Goal: Task Accomplishment & Management: Use online tool/utility

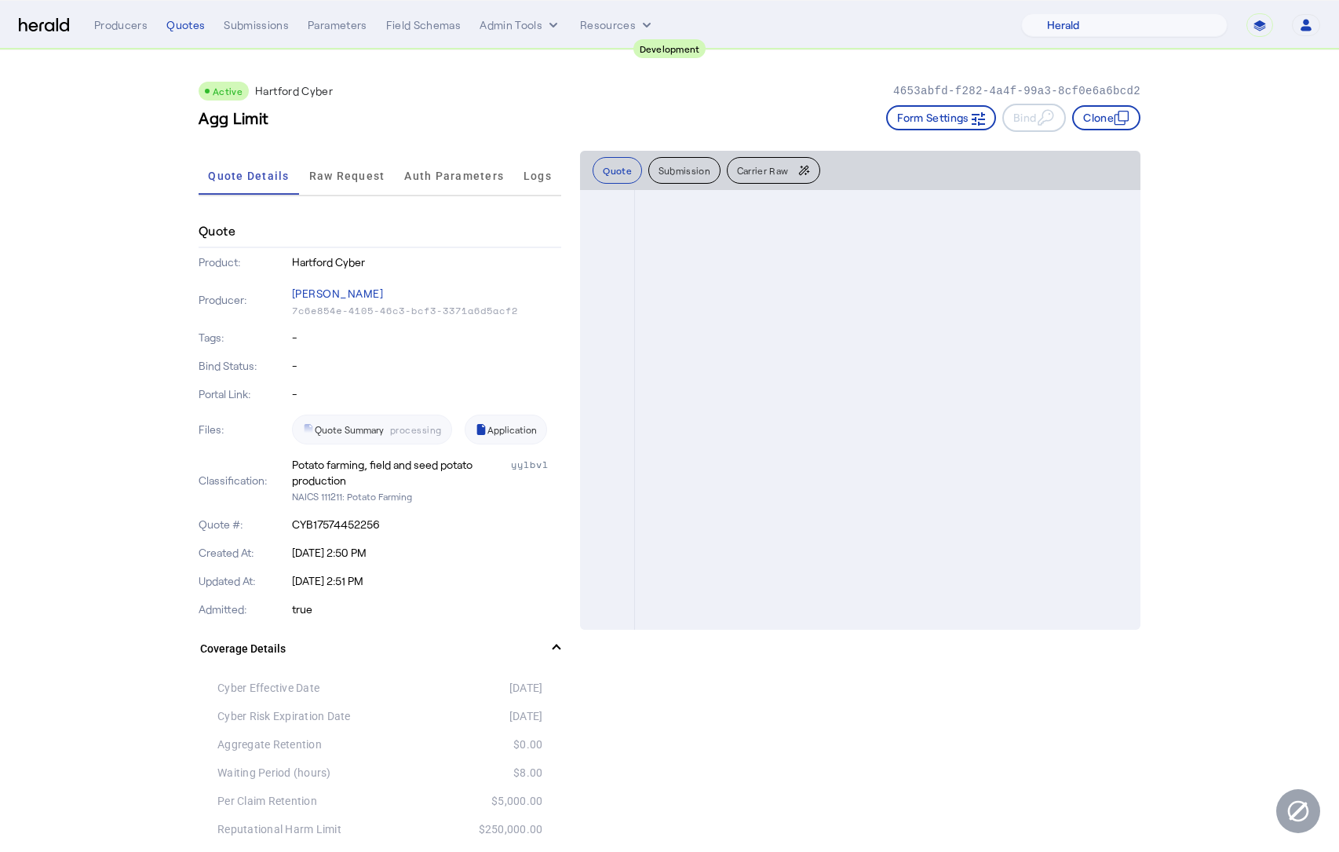
select select "pfm_2v8p_herald_api"
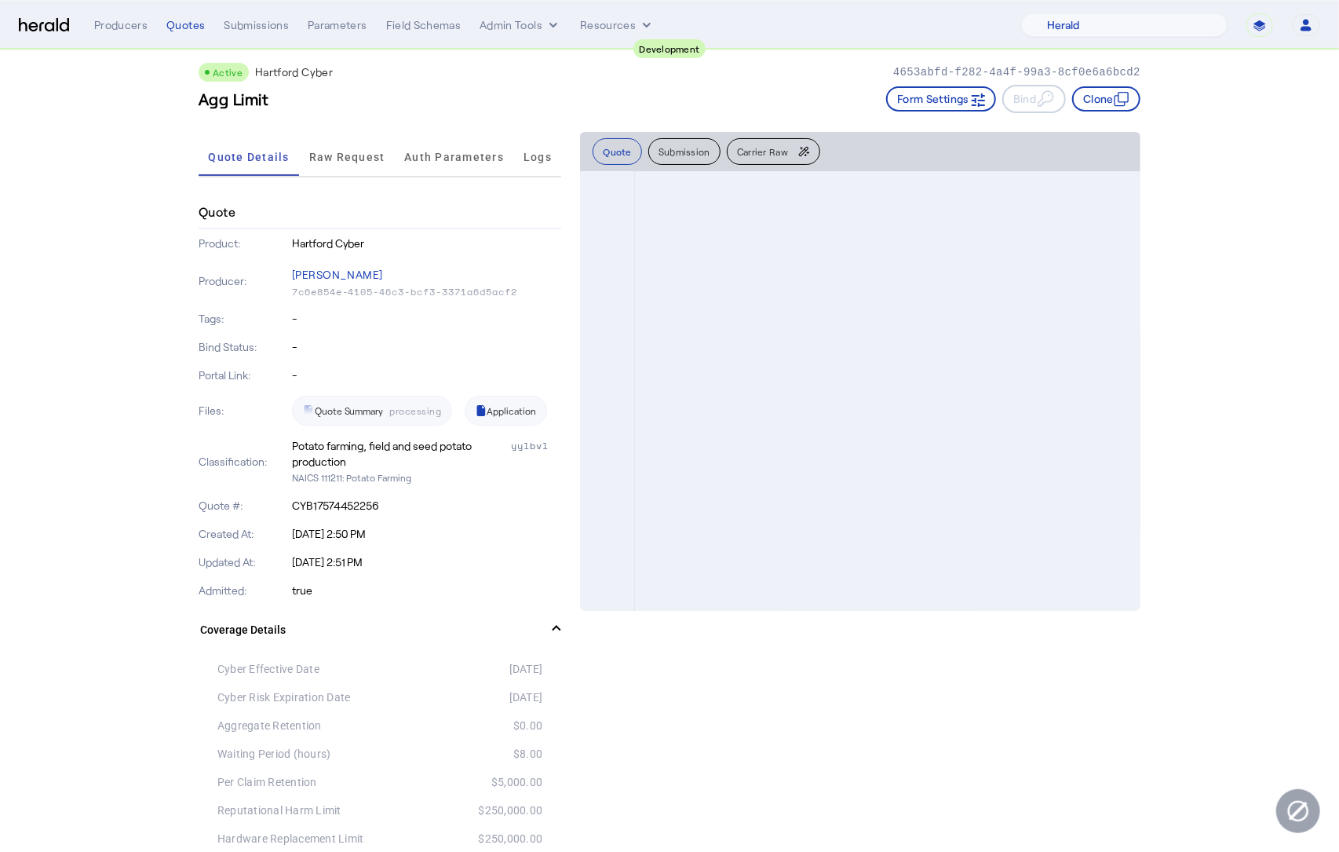
scroll to position [2090, 0]
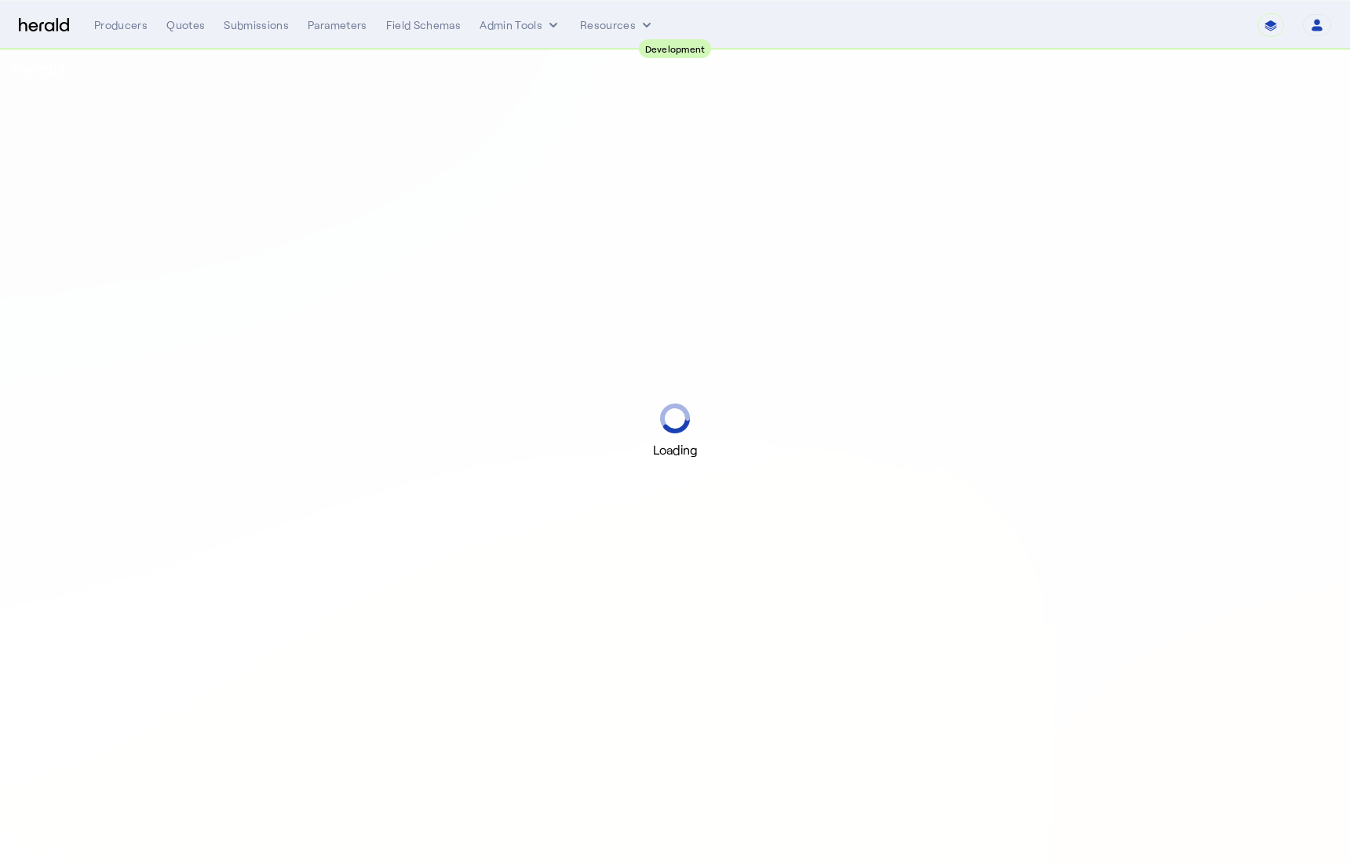
select select "pfm_2v8p_herald_api"
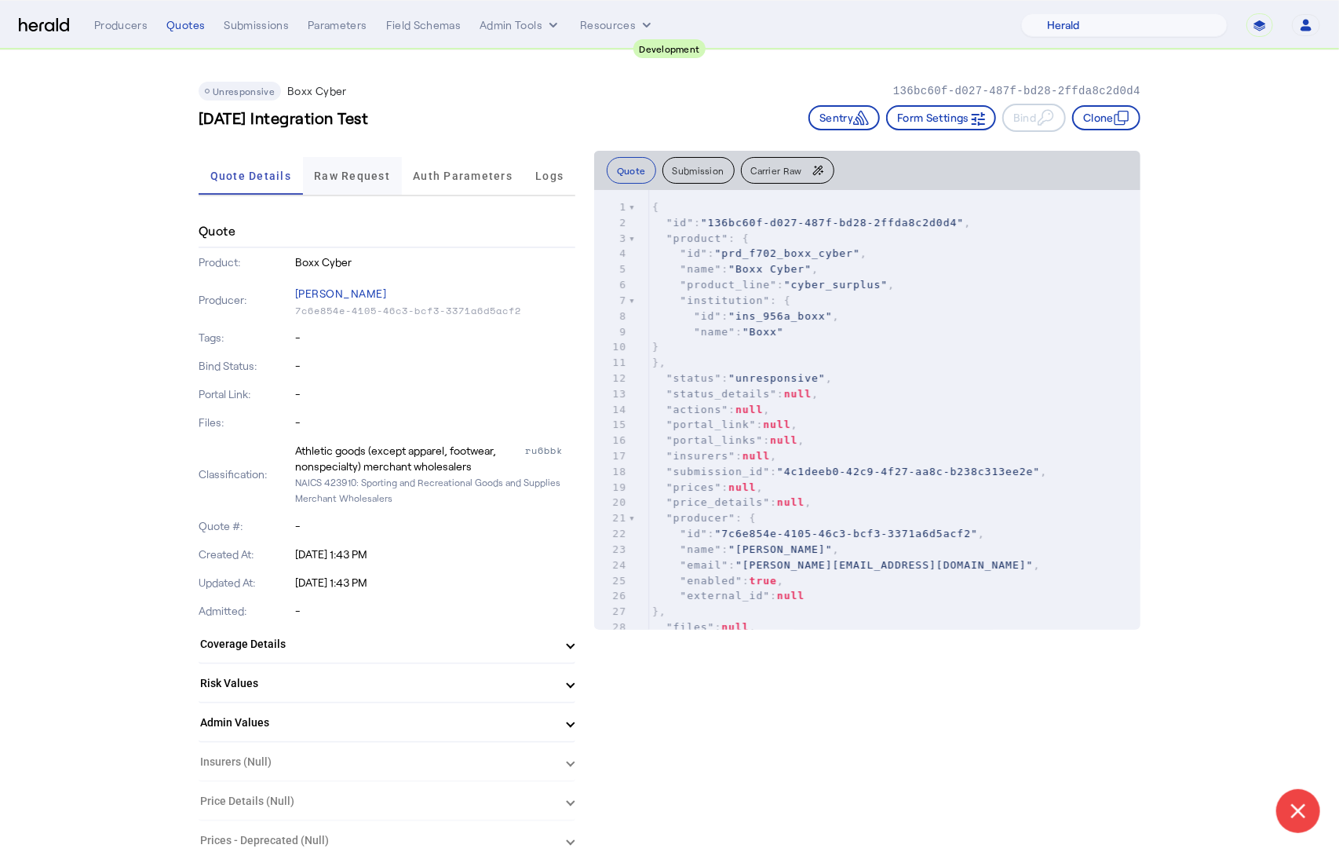
click at [364, 176] on span "Raw Request" at bounding box center [352, 175] width 76 height 11
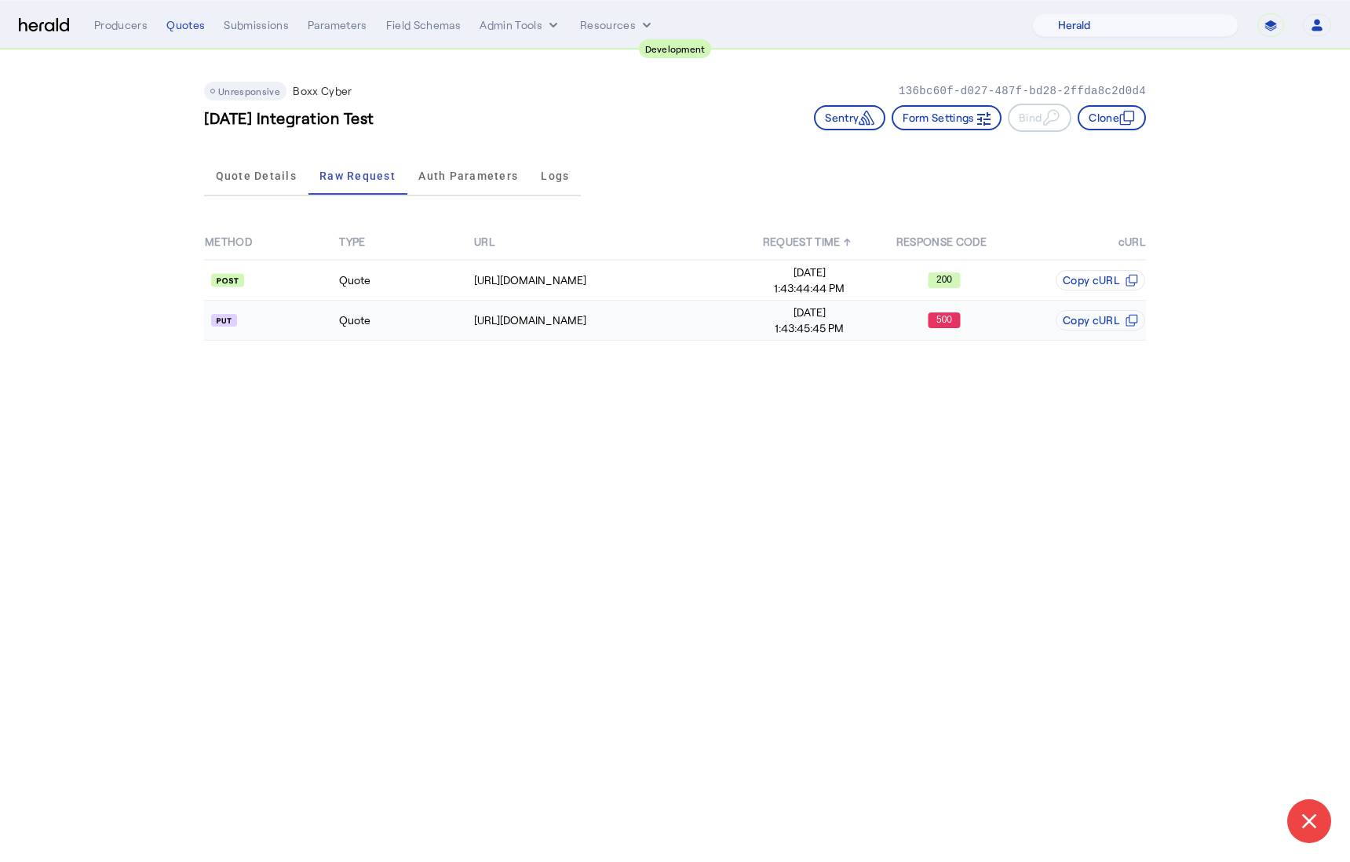
click at [409, 317] on td "Quote" at bounding box center [405, 321] width 134 height 40
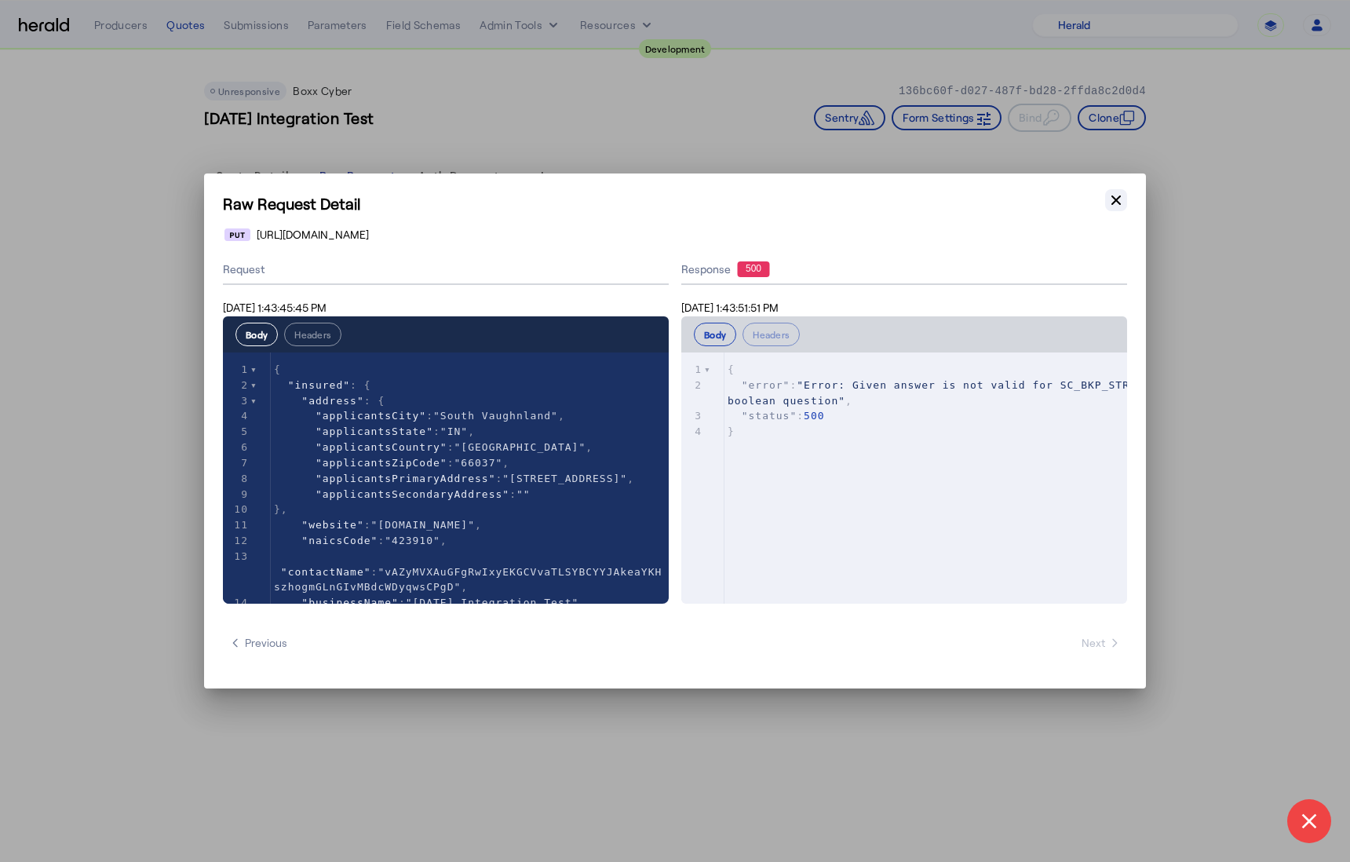
click at [1112, 201] on icon "button" at bounding box center [1117, 200] width 16 height 16
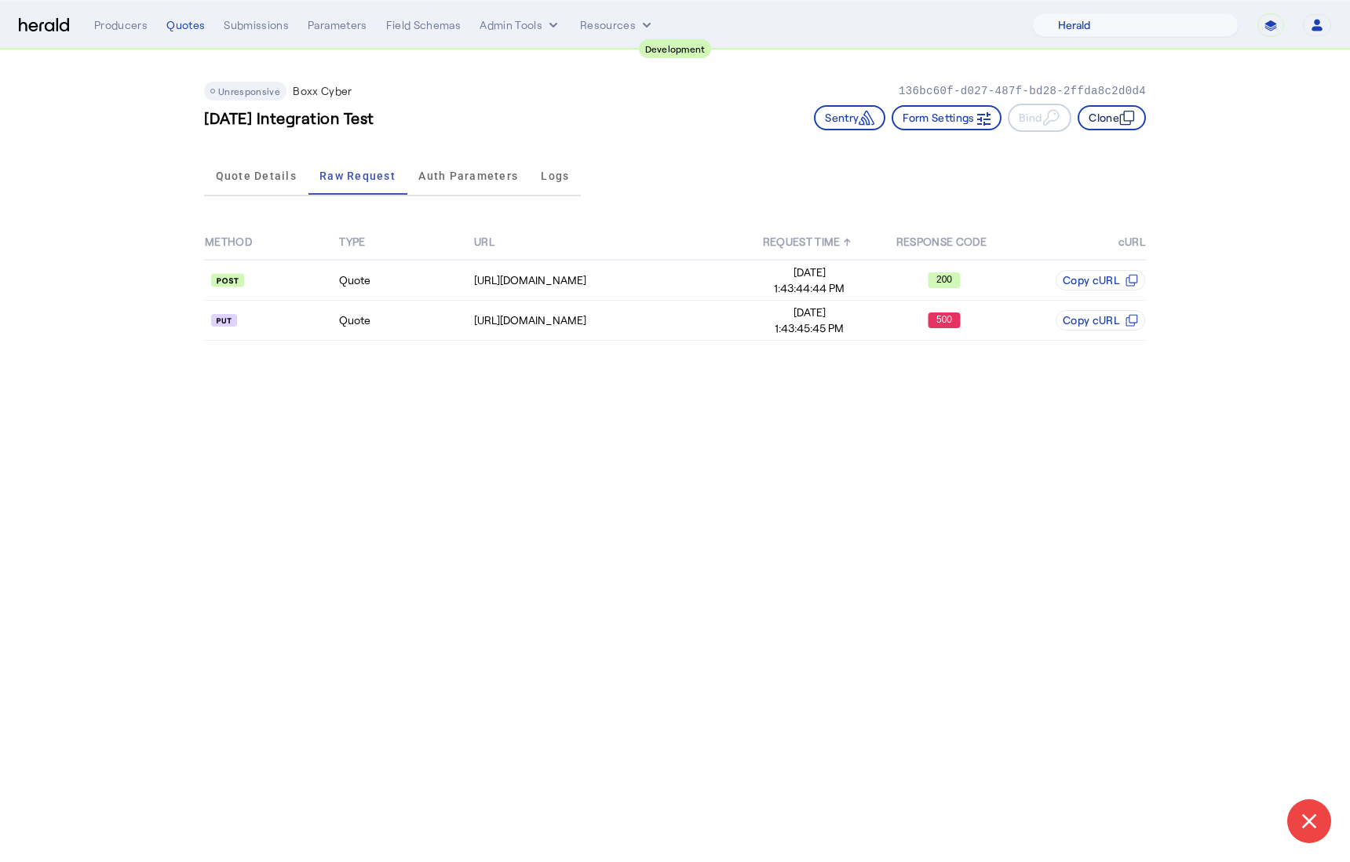
click at [1127, 113] on icon "button" at bounding box center [1128, 118] width 16 height 16
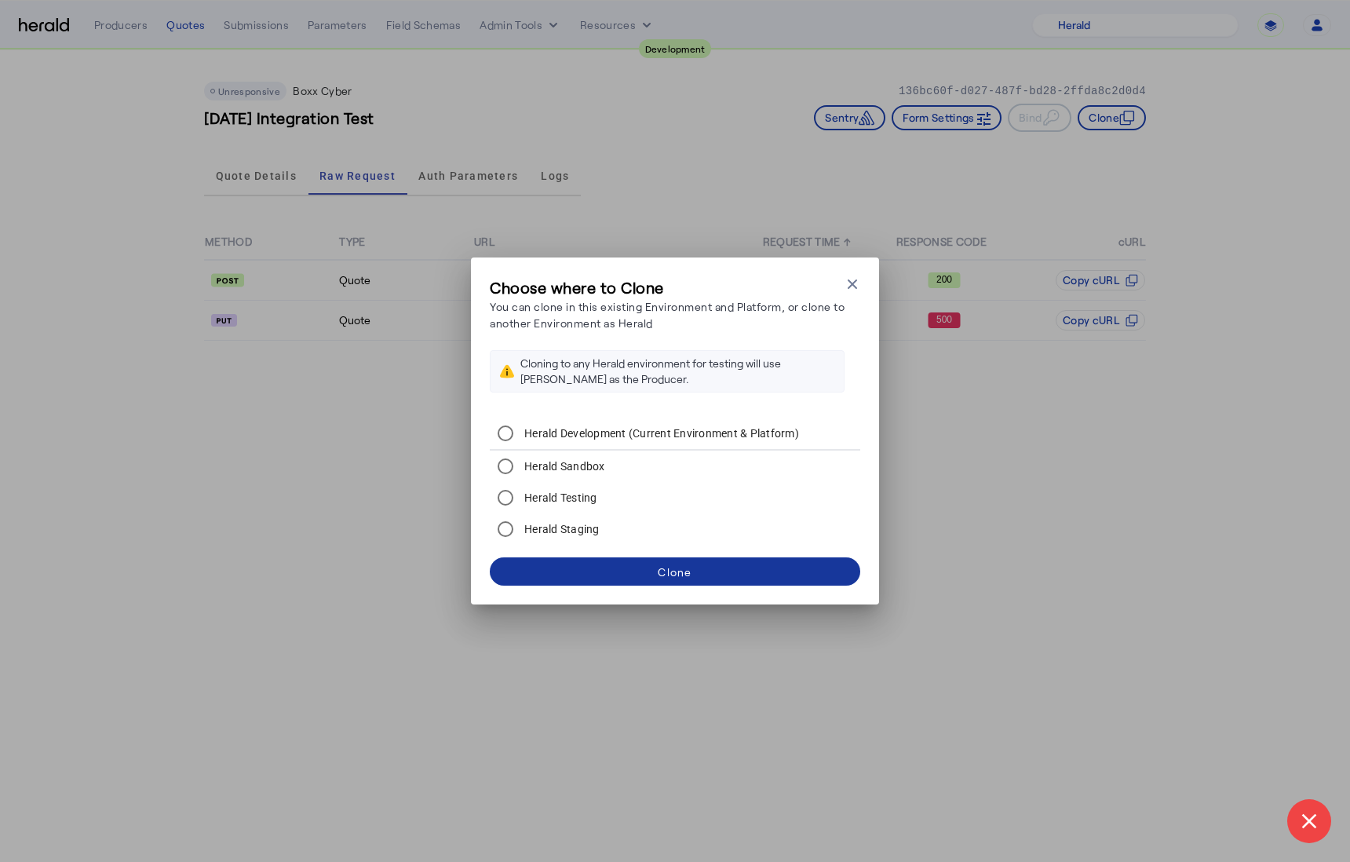
click at [624, 575] on span at bounding box center [675, 572] width 371 height 38
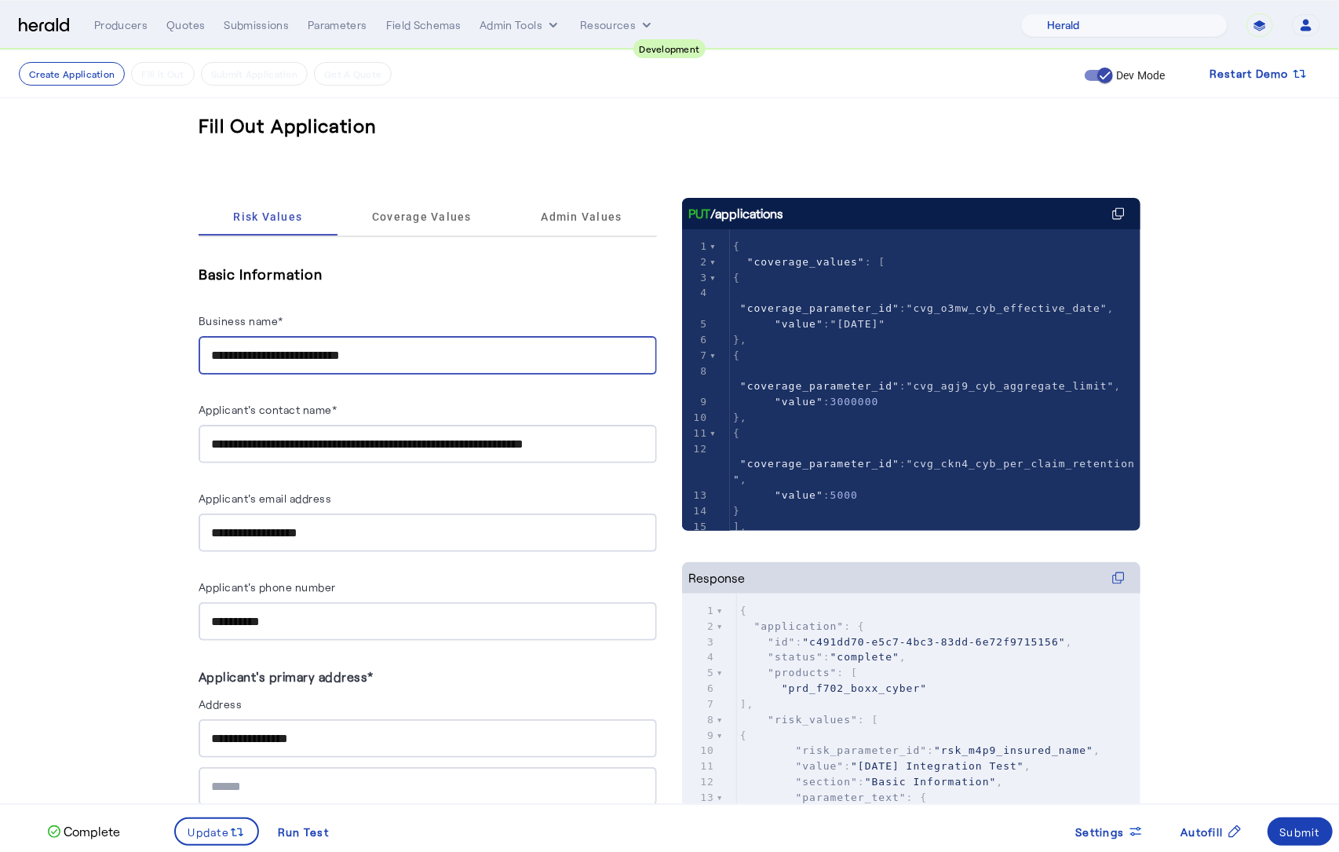
drag, startPoint x: 429, startPoint y: 356, endPoint x: 133, endPoint y: 349, distance: 295.3
type input "**********"
click at [367, 447] on input "**********" at bounding box center [427, 444] width 433 height 19
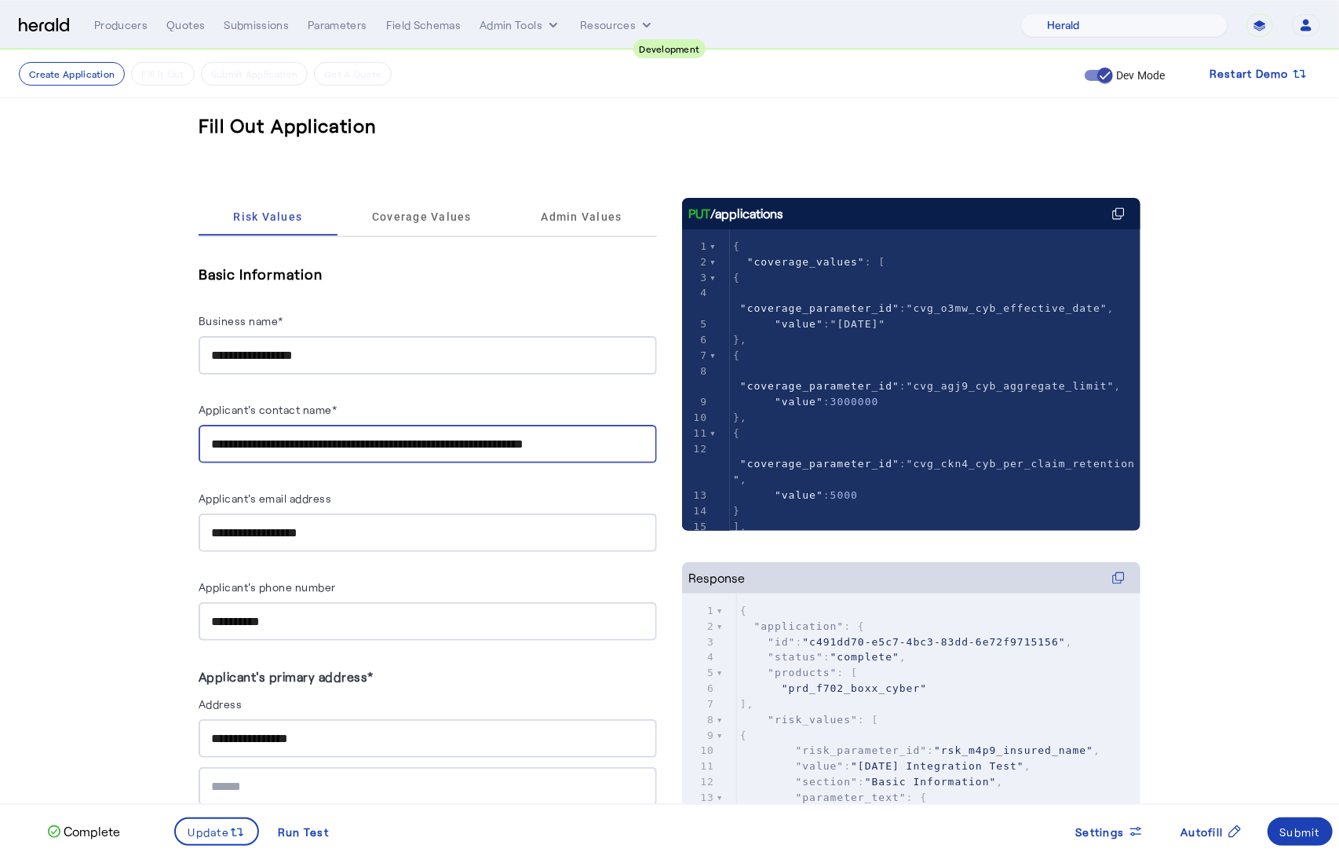
click at [366, 446] on input "**********" at bounding box center [427, 444] width 433 height 19
click at [382, 446] on input "**********" at bounding box center [427, 444] width 433 height 19
click at [390, 446] on input "**********" at bounding box center [427, 444] width 433 height 19
click at [389, 446] on input "**********" at bounding box center [427, 444] width 433 height 19
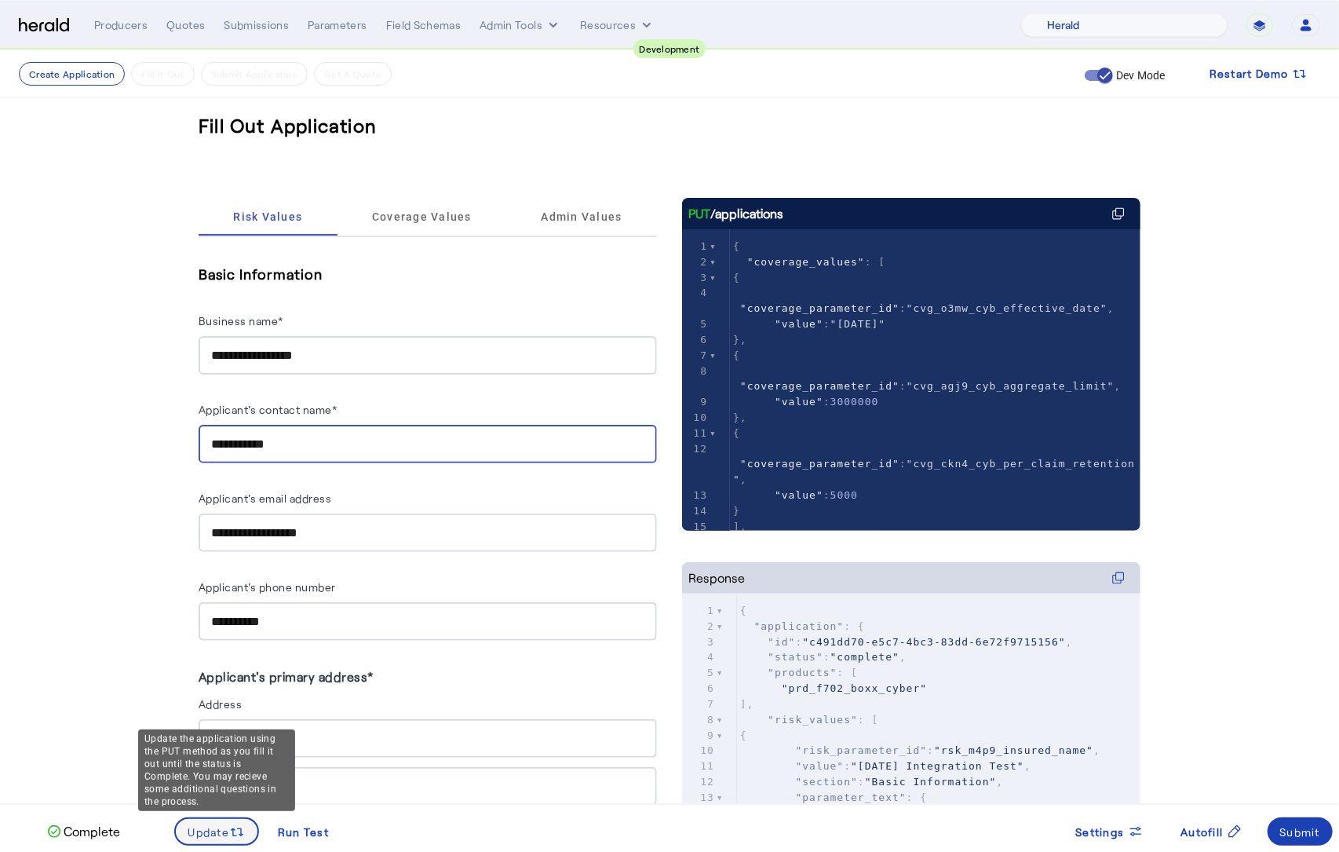
type input "**********"
click at [228, 823] on div "Update" at bounding box center [216, 831] width 57 height 17
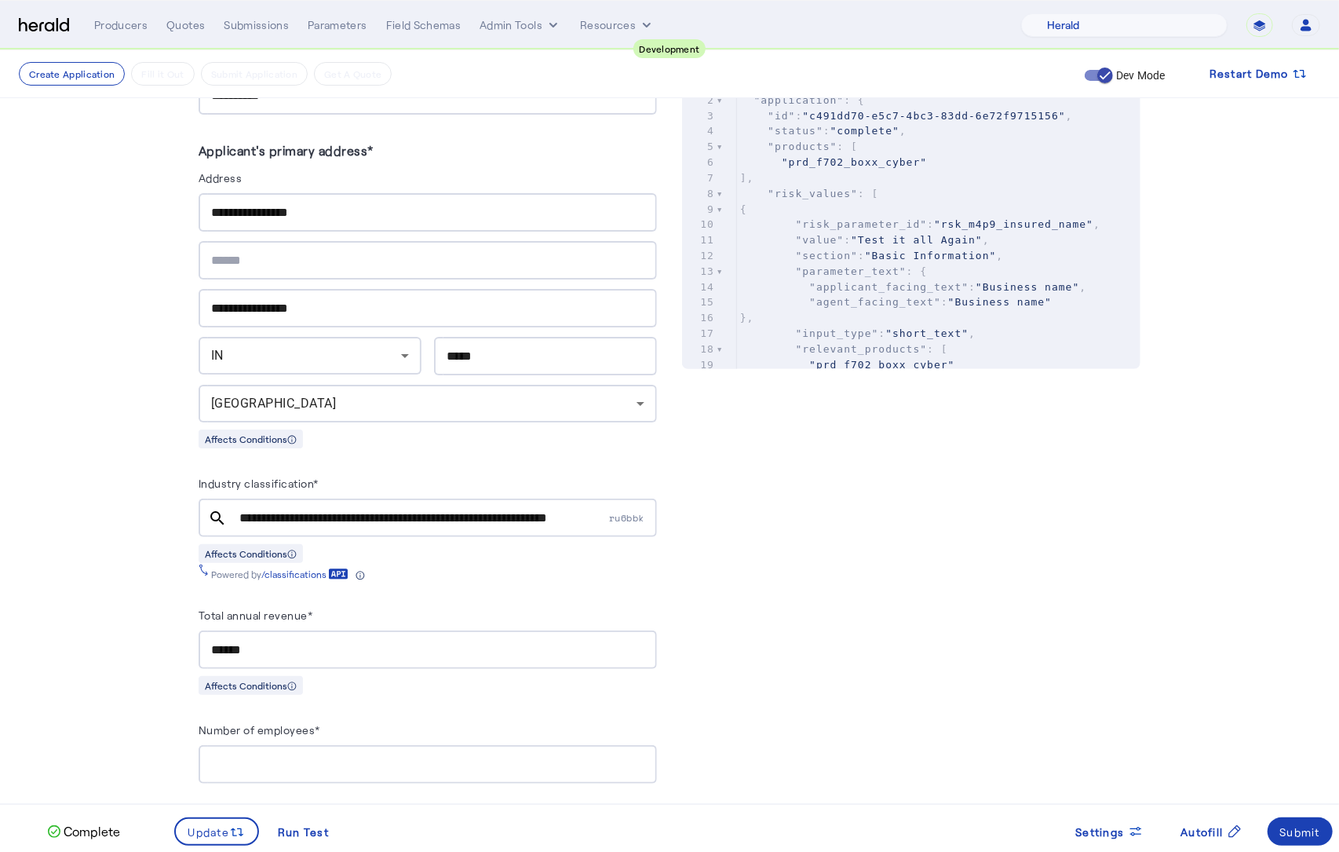
scroll to position [550, 0]
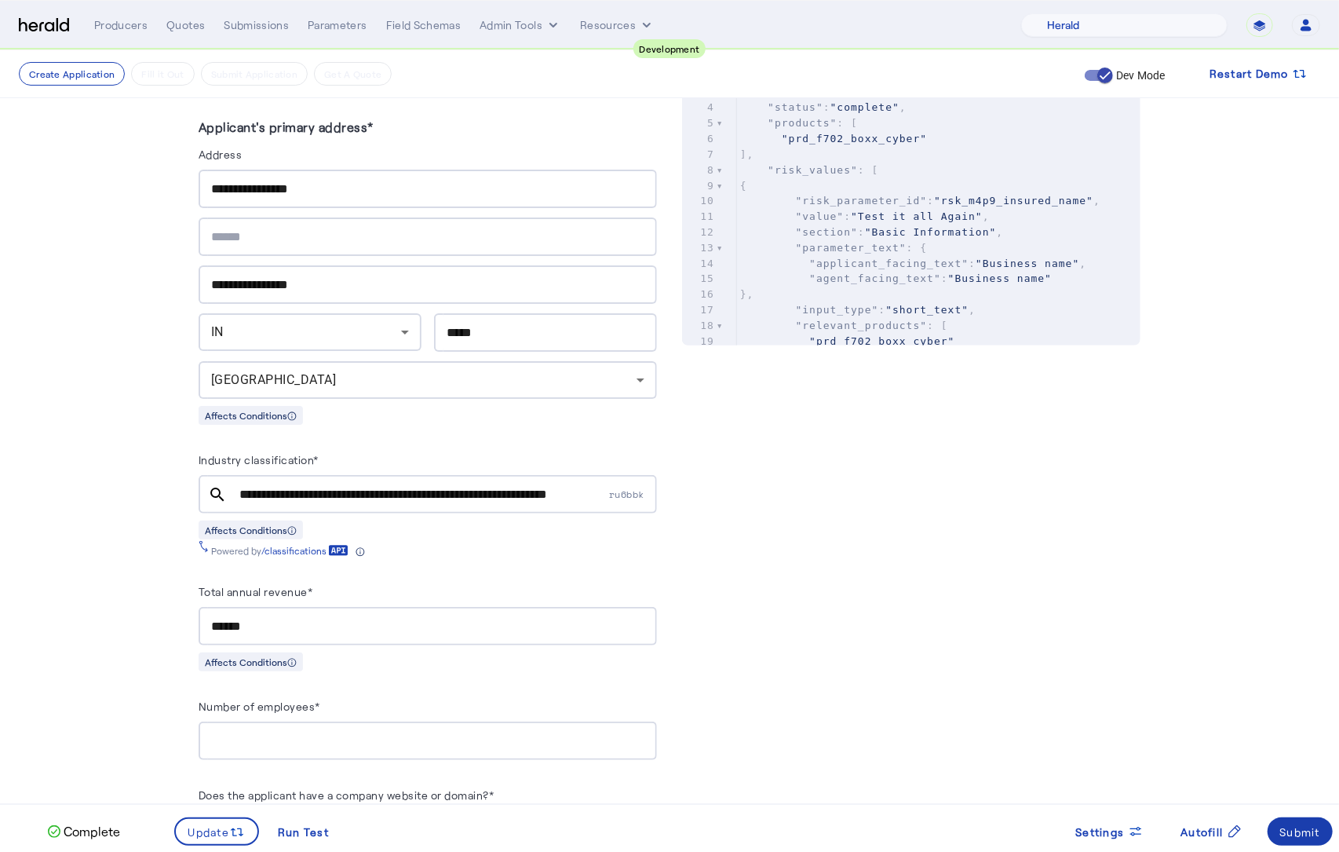
click at [1291, 835] on div "Submit" at bounding box center [1300, 832] width 41 height 16
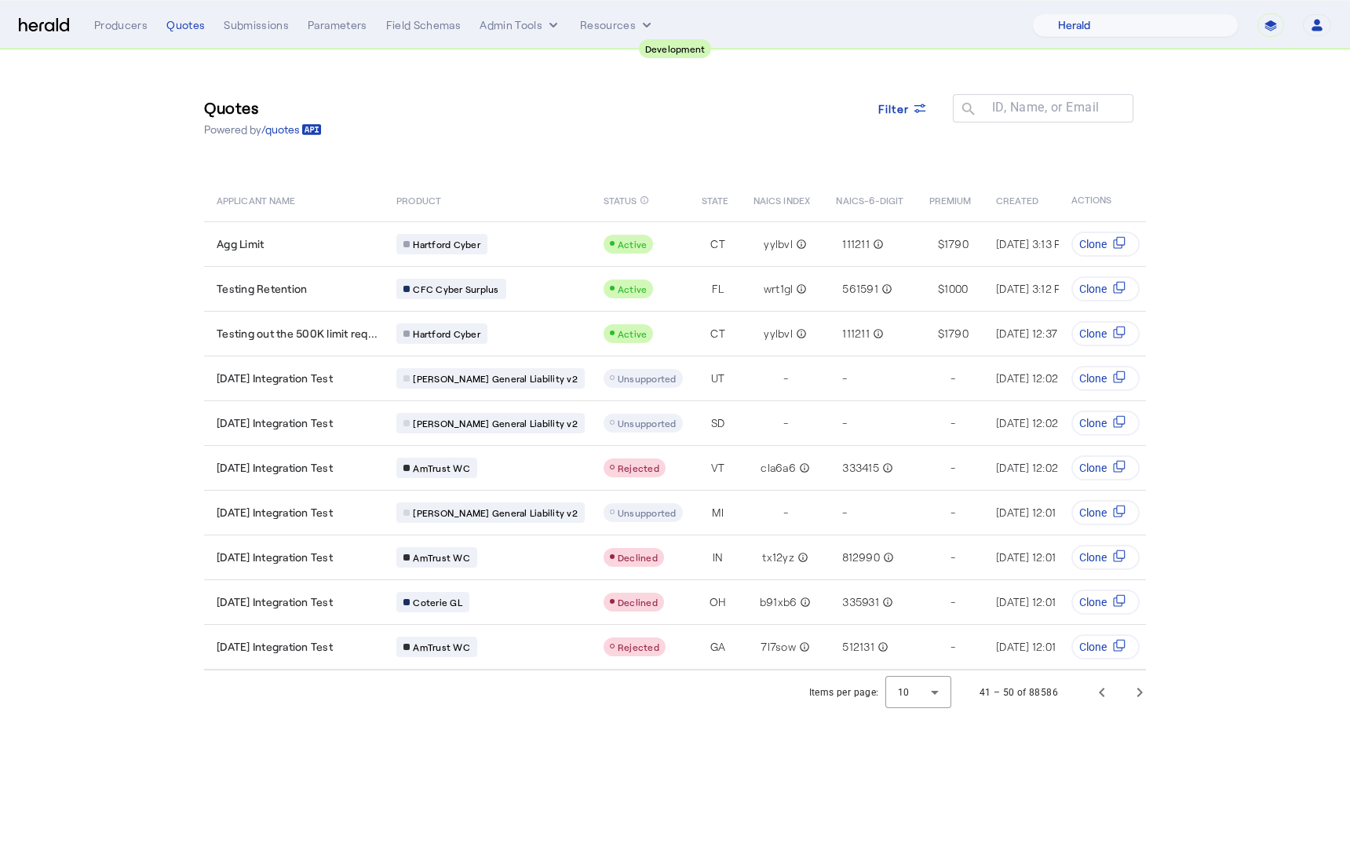
select select "pfm_2v8p_herald_api"
click at [893, 108] on span "Filter" at bounding box center [894, 108] width 31 height 16
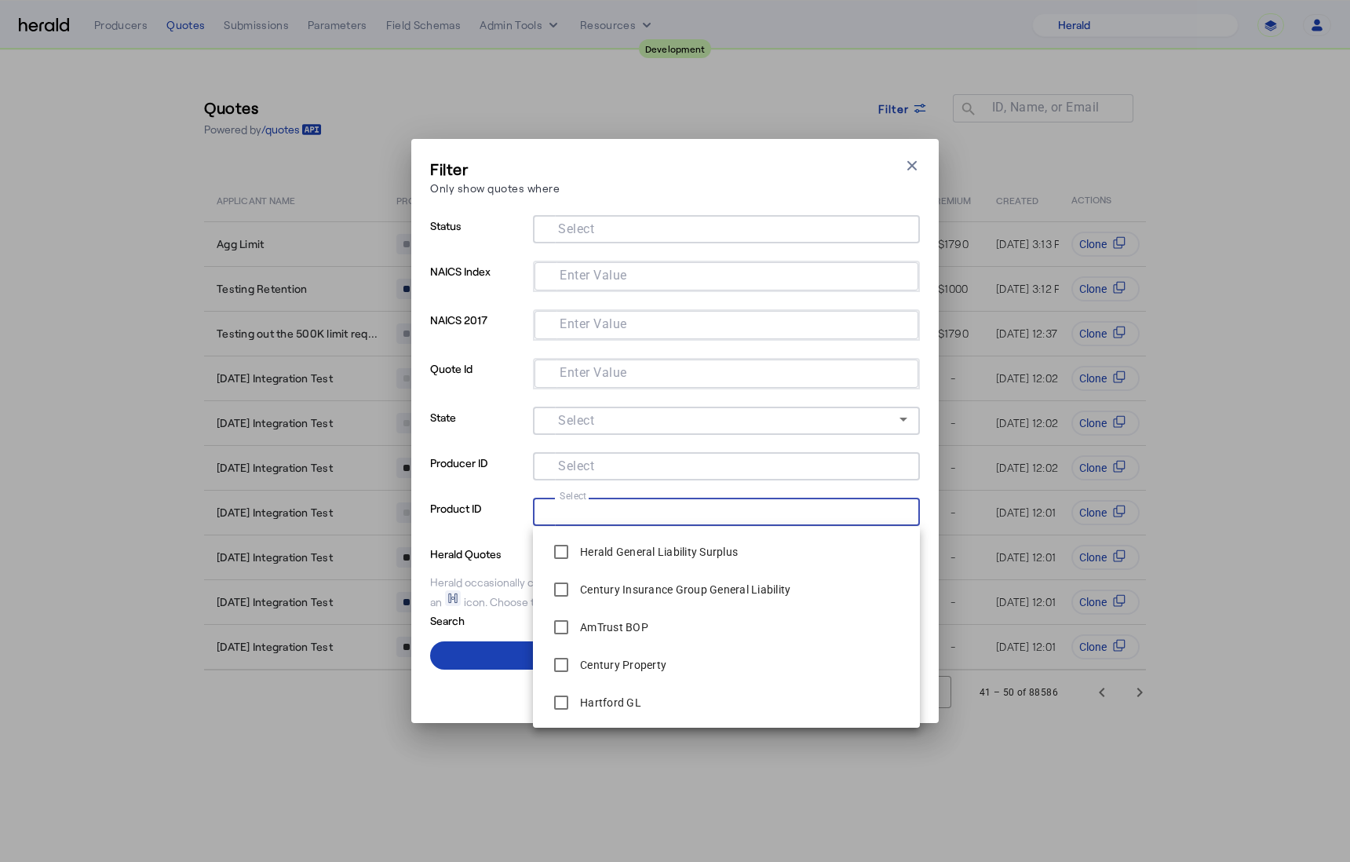
click at [626, 517] on input "Select" at bounding box center [724, 510] width 356 height 19
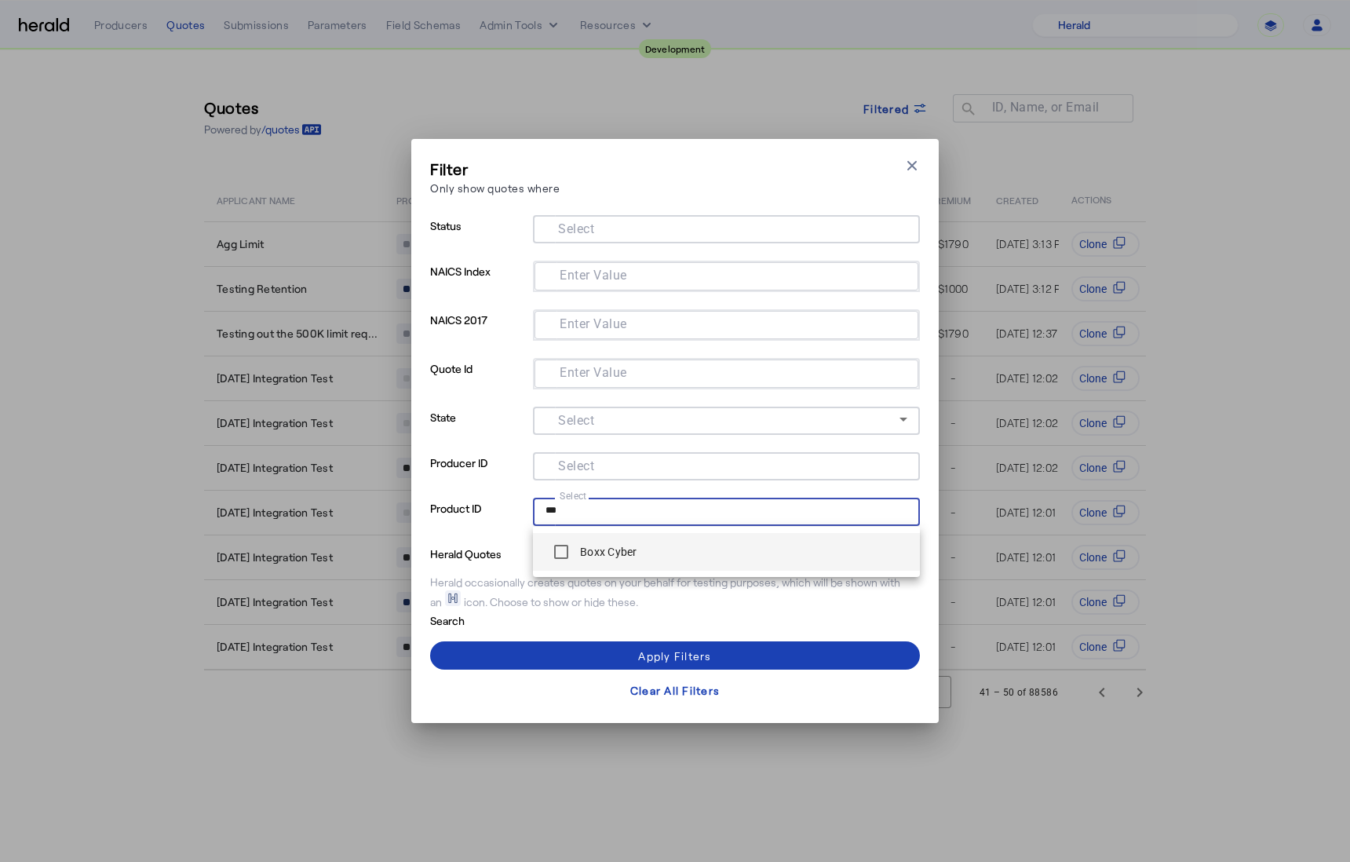
type input "***"
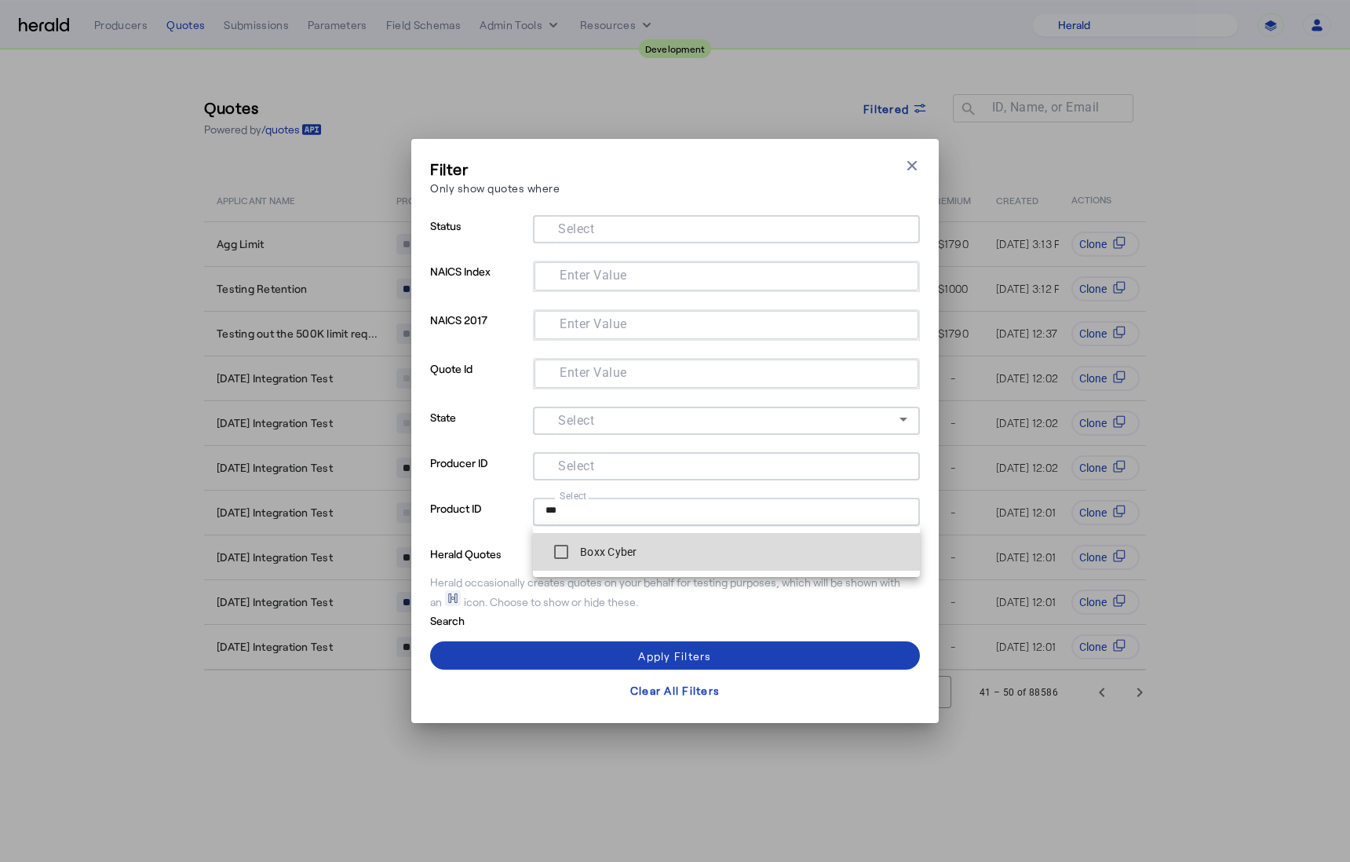
click at [625, 551] on label "Boxx Cyber" at bounding box center [607, 552] width 60 height 16
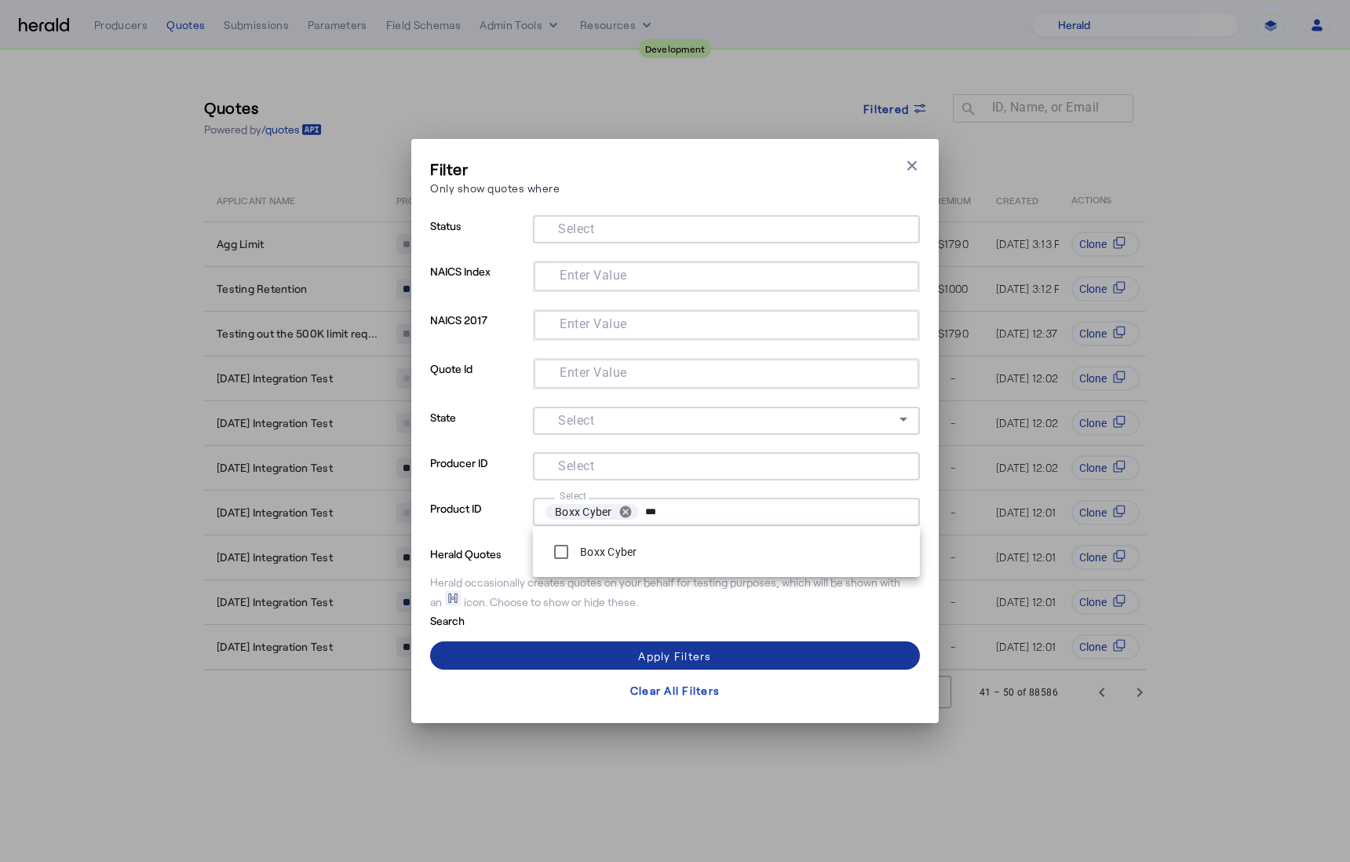
click at [619, 669] on span at bounding box center [675, 656] width 490 height 38
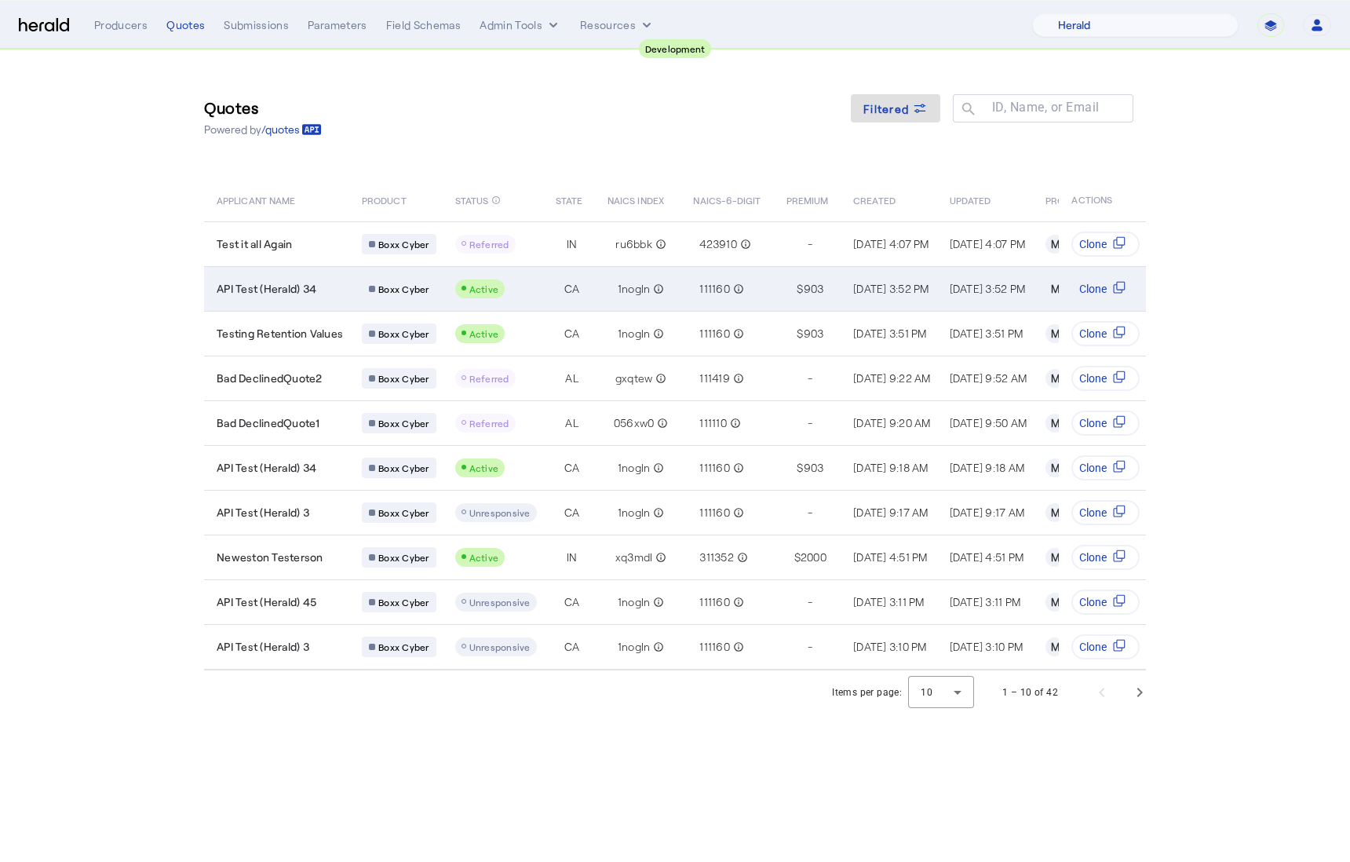
click at [336, 279] on td "API Test (Herald) 34" at bounding box center [276, 288] width 145 height 45
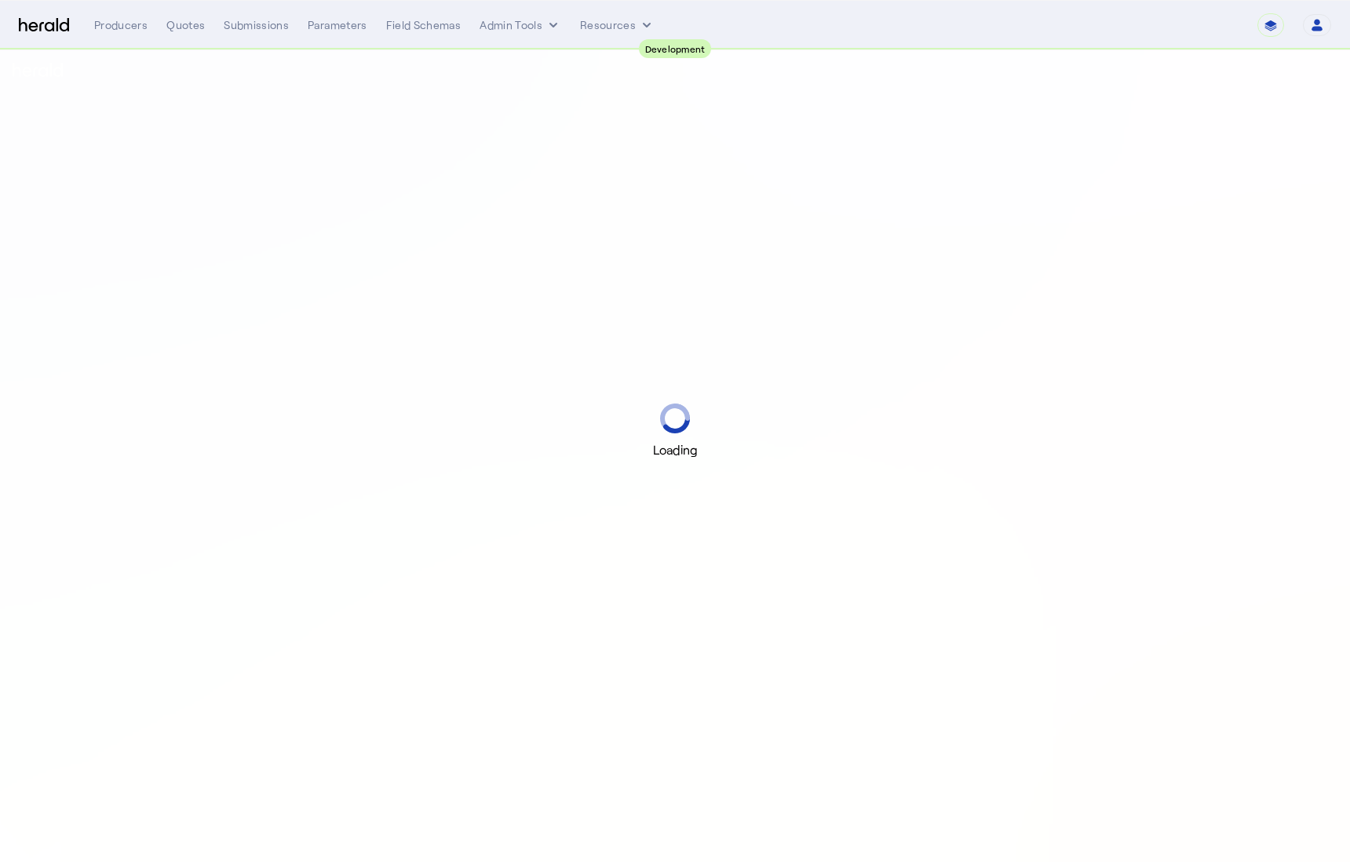
select select "pfm_2v8p_herald_api"
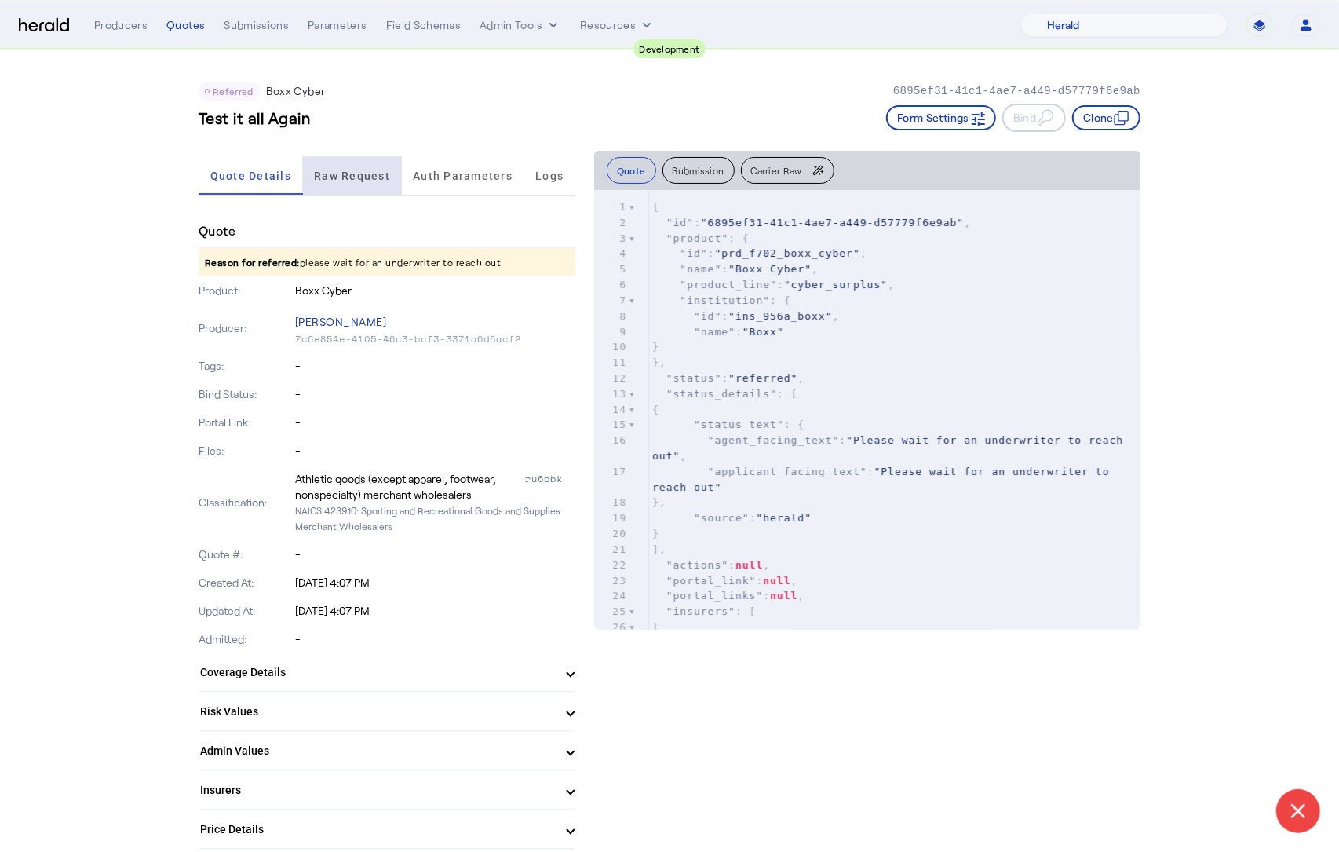
click at [366, 174] on span "Raw Request" at bounding box center [352, 175] width 76 height 11
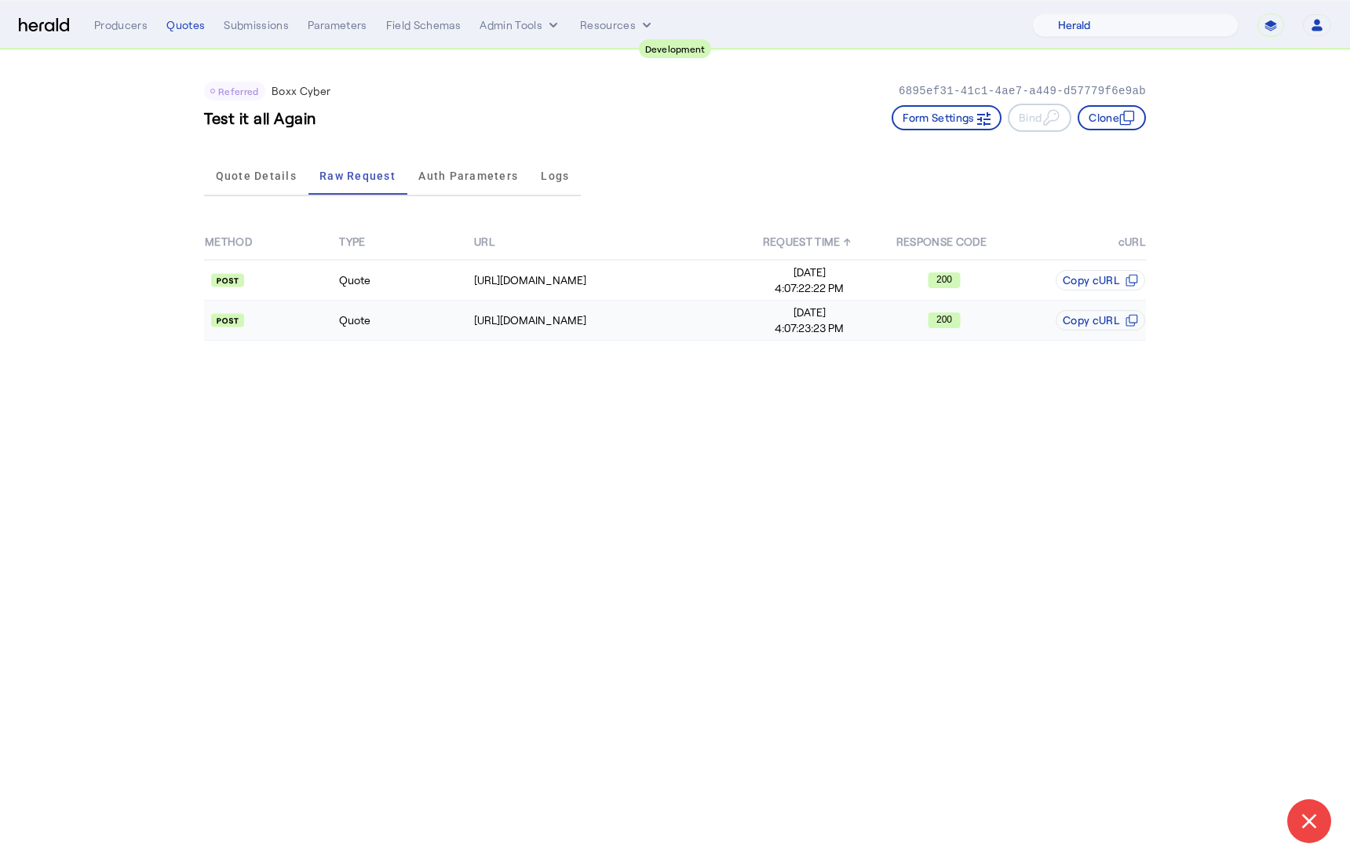
click at [427, 317] on td "Quote" at bounding box center [405, 321] width 134 height 40
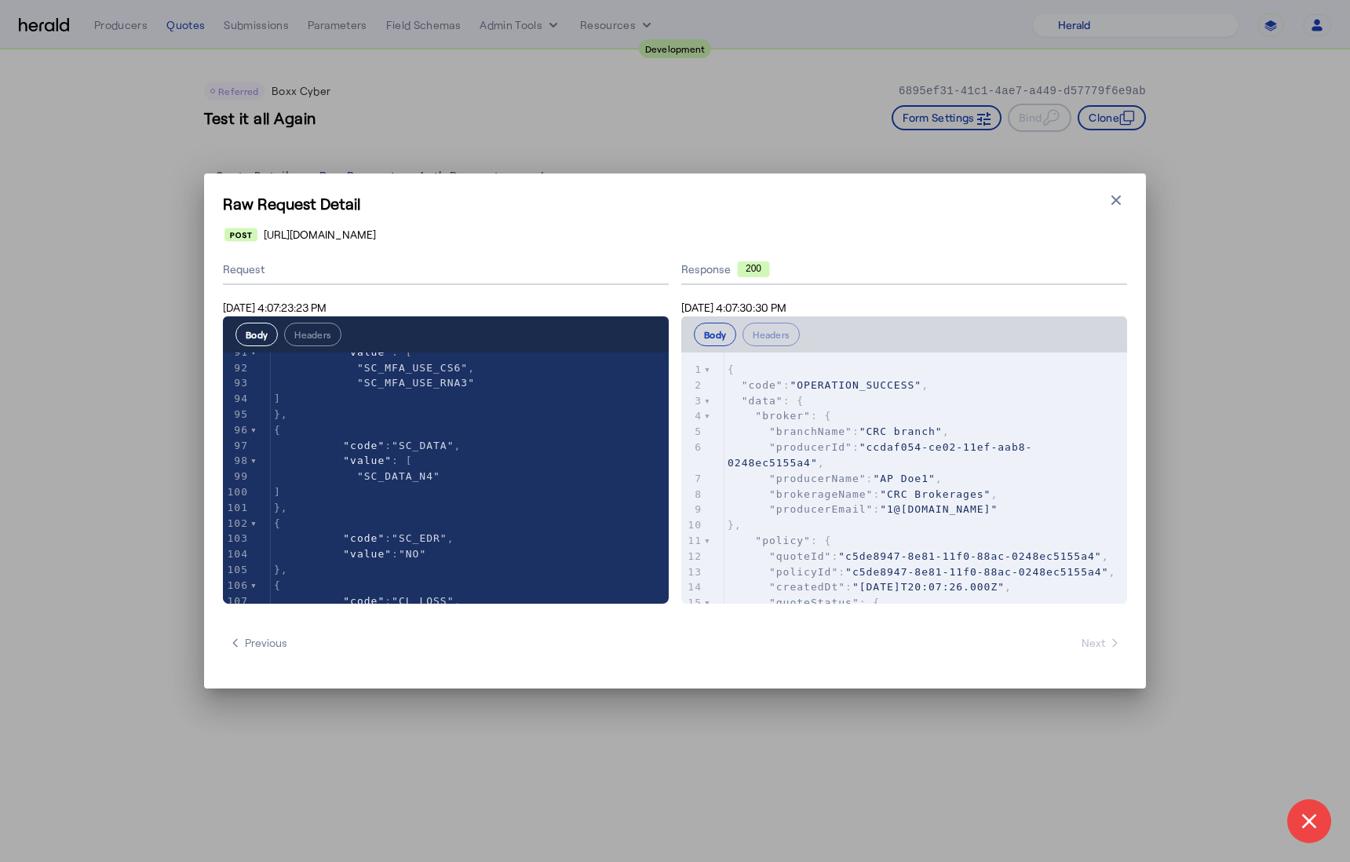
scroll to position [1553, 0]
click at [1117, 200] on icon "button" at bounding box center [1116, 199] width 9 height 9
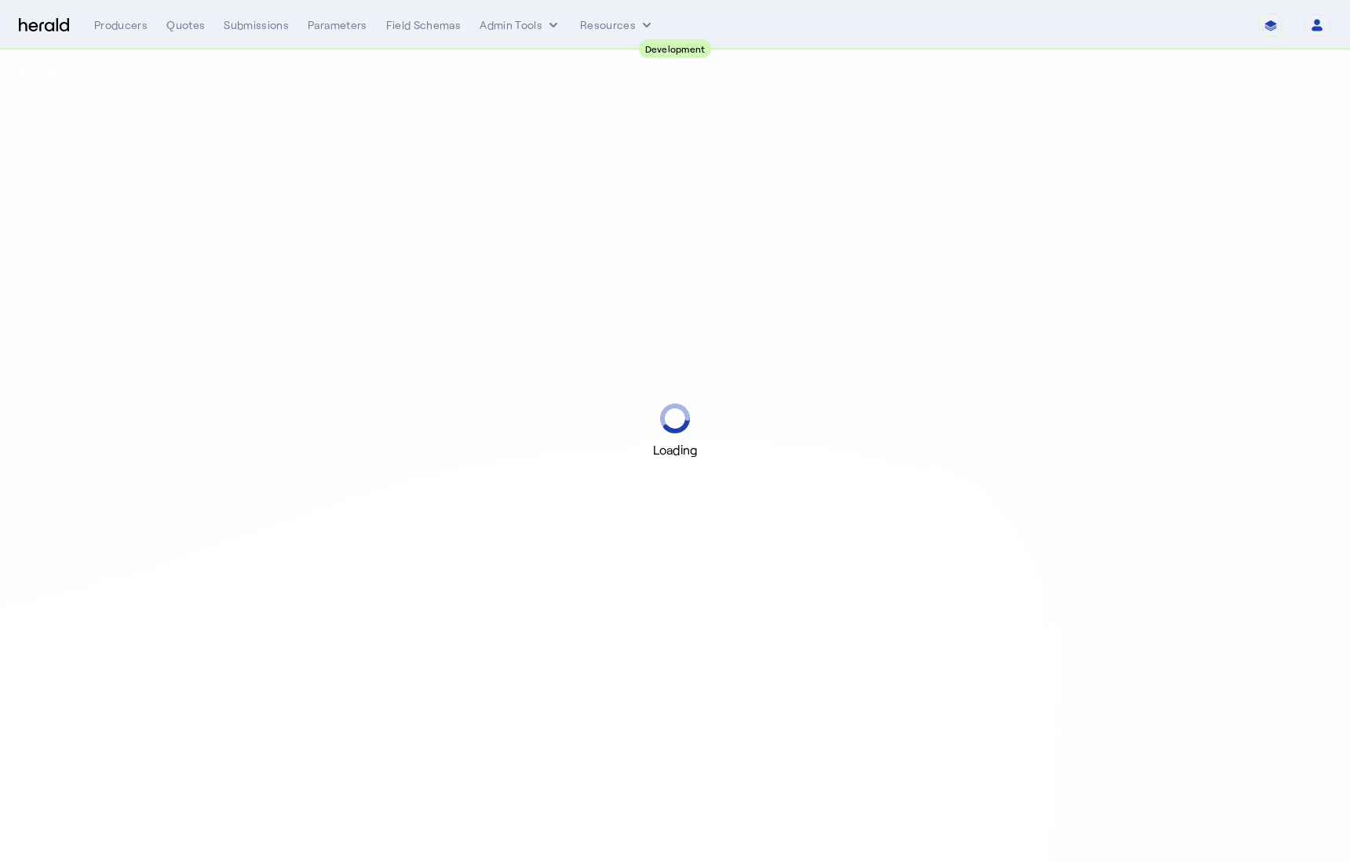
select select "pfm_2v8p_herald_api"
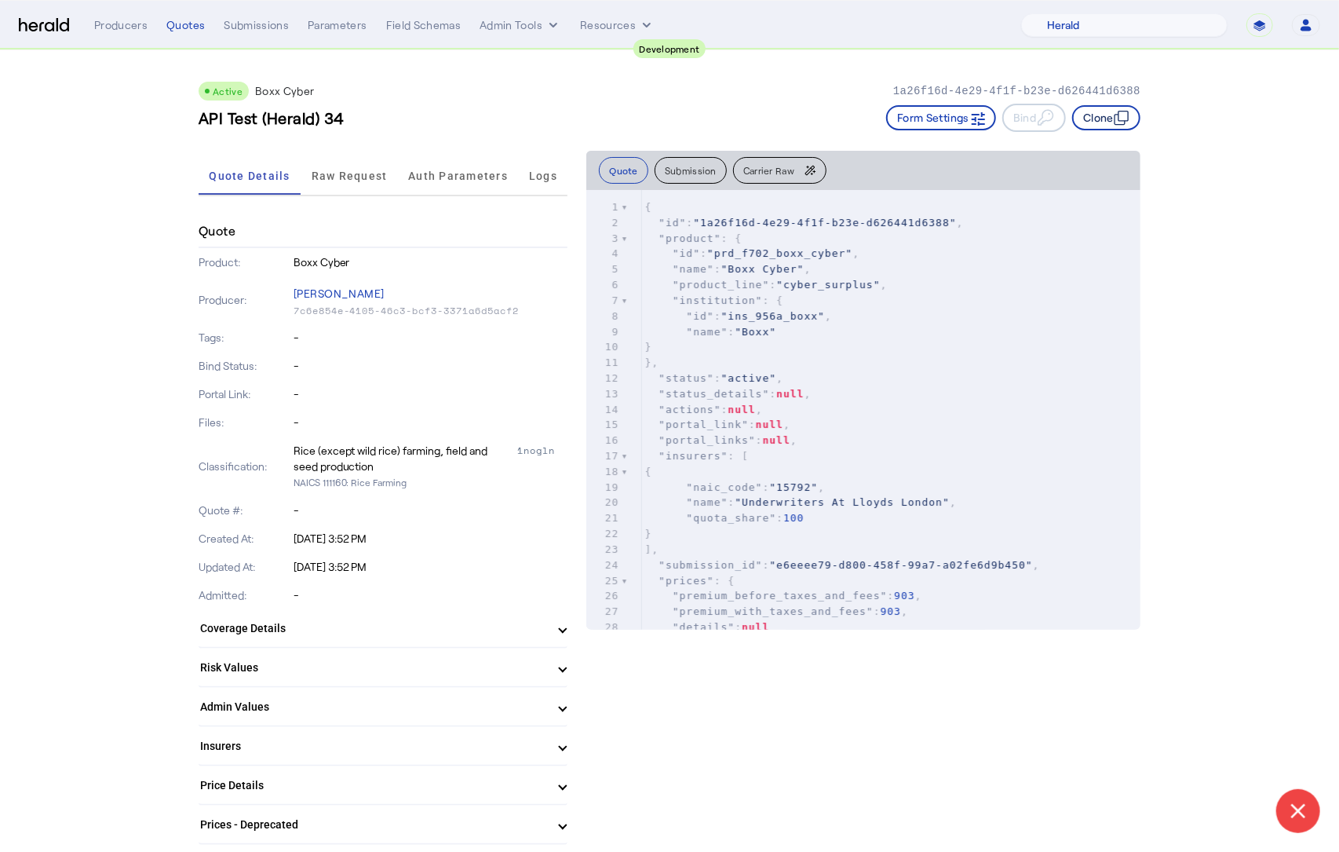
click at [1102, 119] on button "Clone" at bounding box center [1106, 117] width 68 height 25
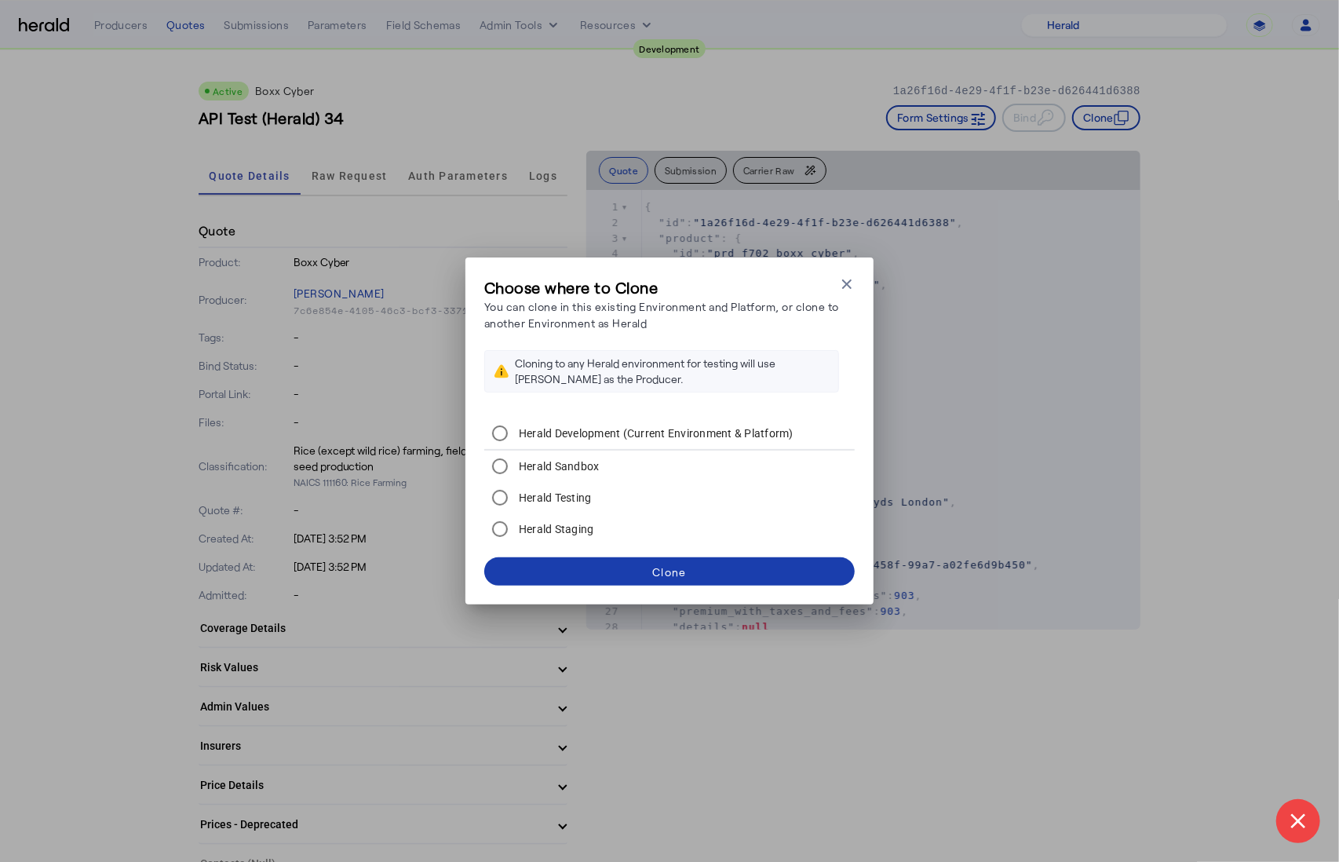
click at [685, 570] on div "Clone" at bounding box center [669, 572] width 34 height 16
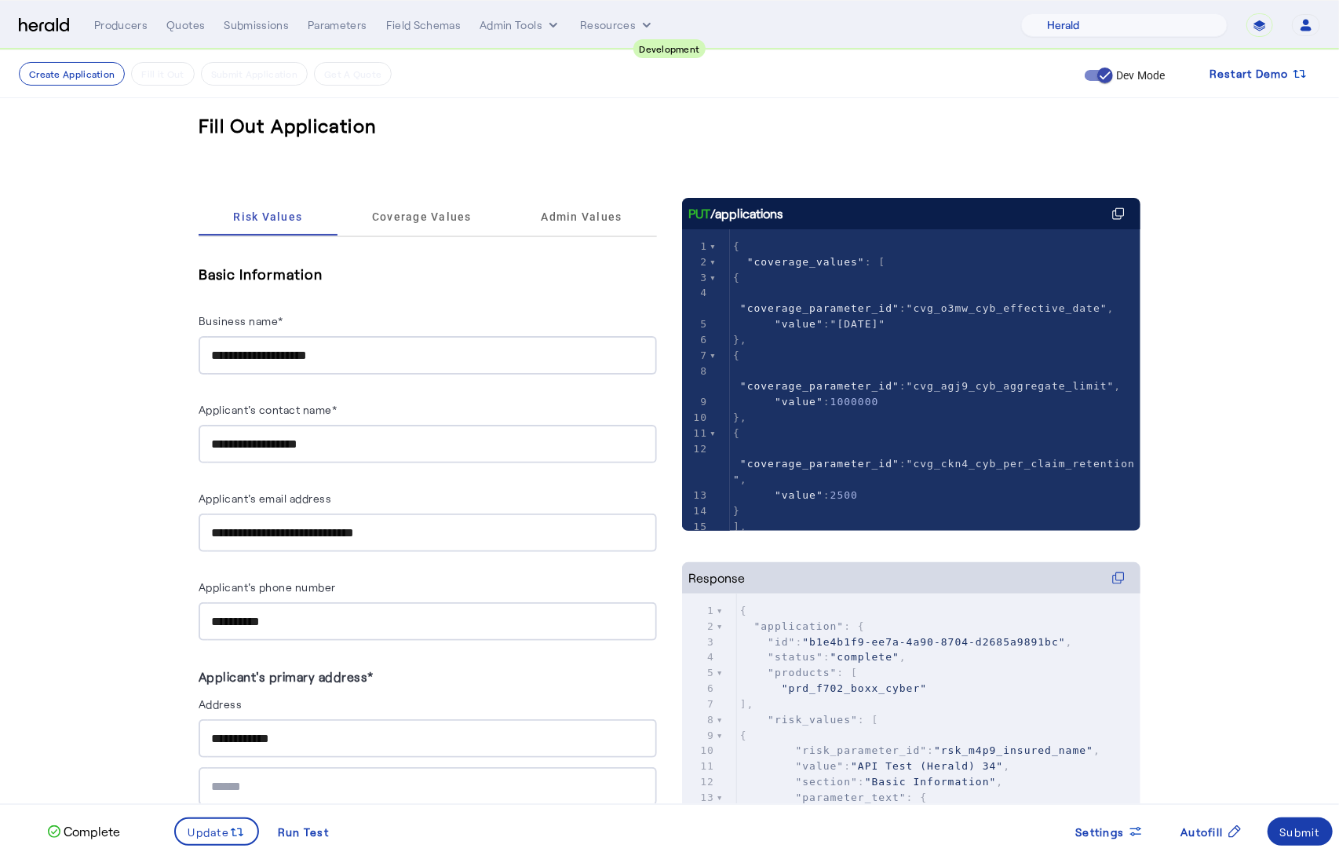
click at [1298, 837] on div "Submit" at bounding box center [1300, 832] width 41 height 16
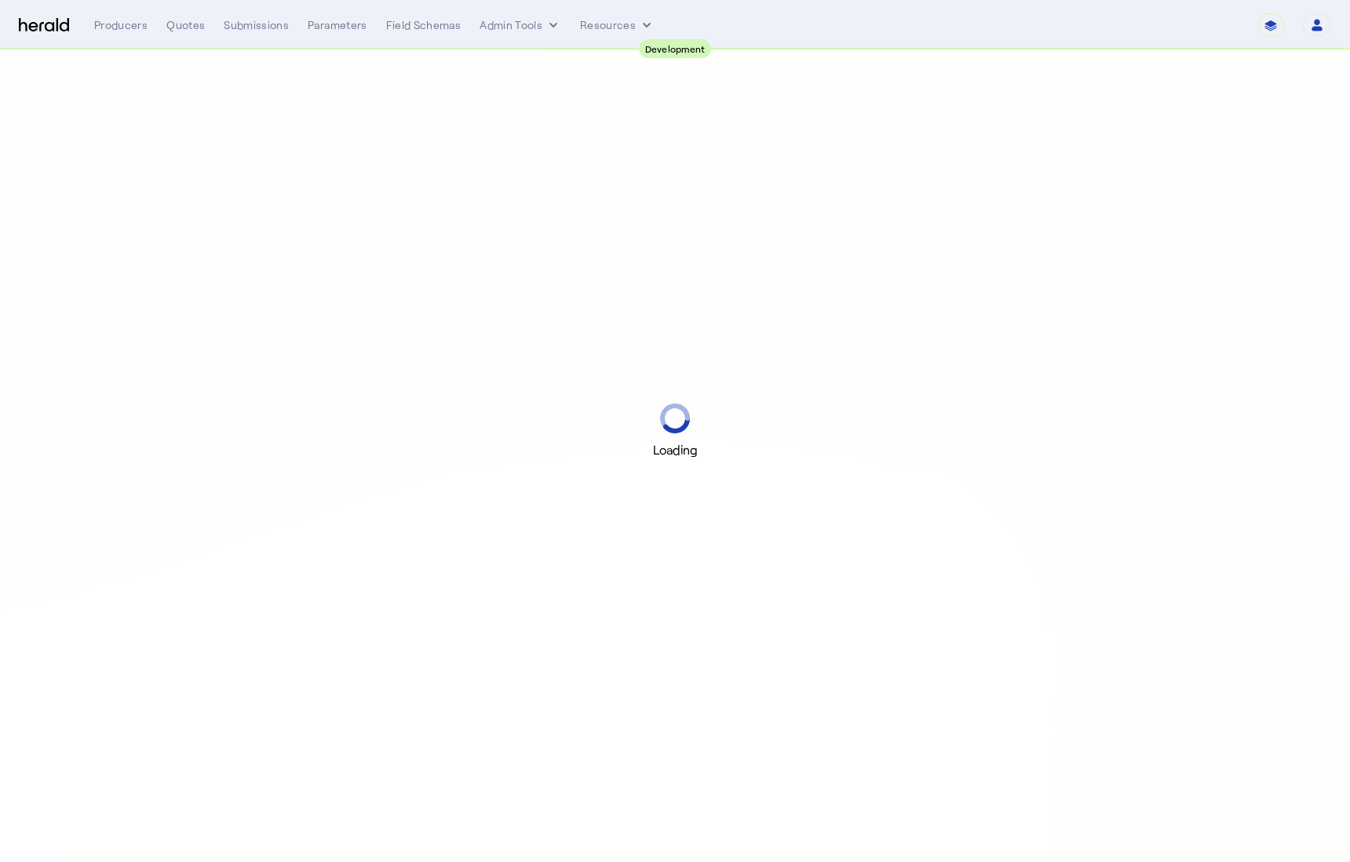
select select "pfm_2v8p_herald_api"
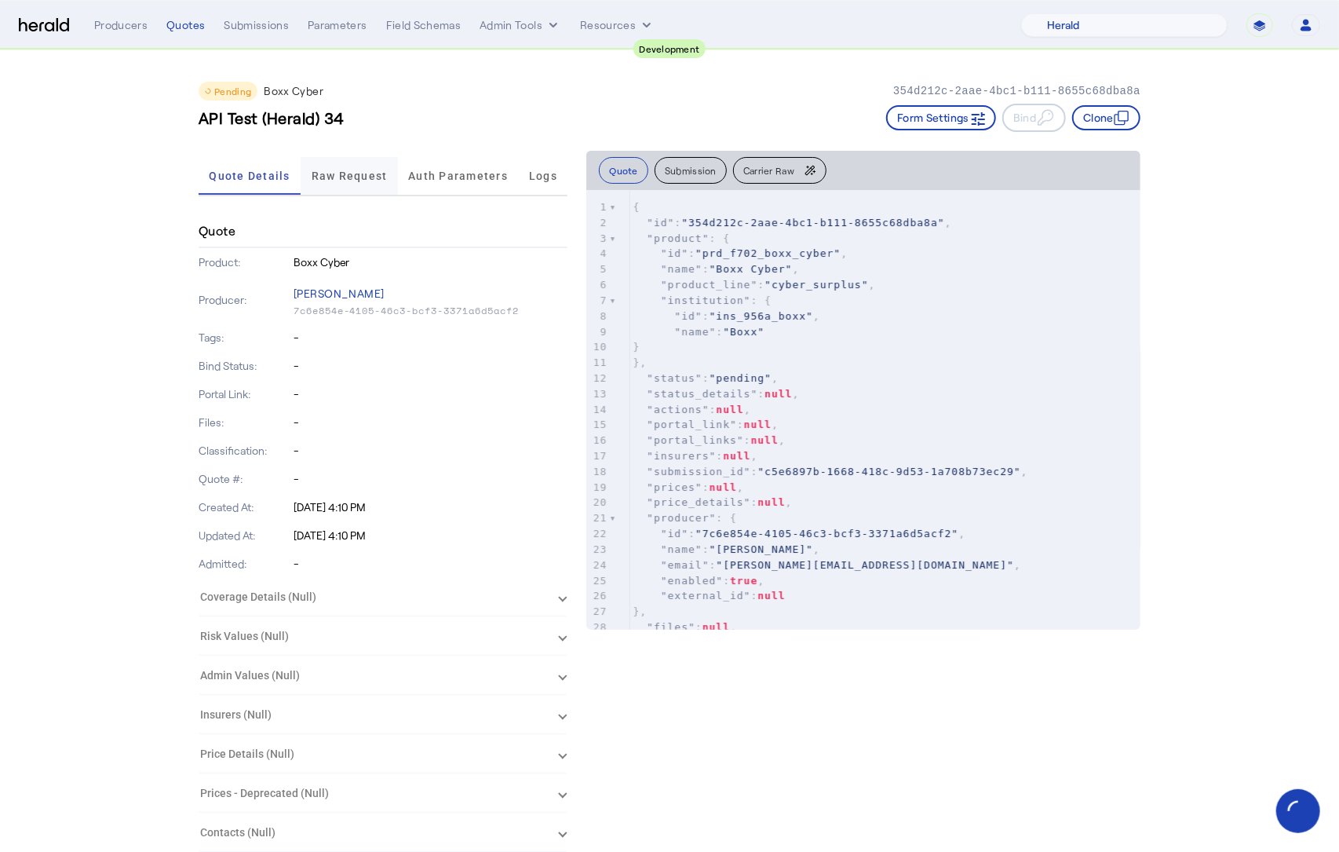
click at [336, 181] on span "Raw Request" at bounding box center [350, 176] width 76 height 38
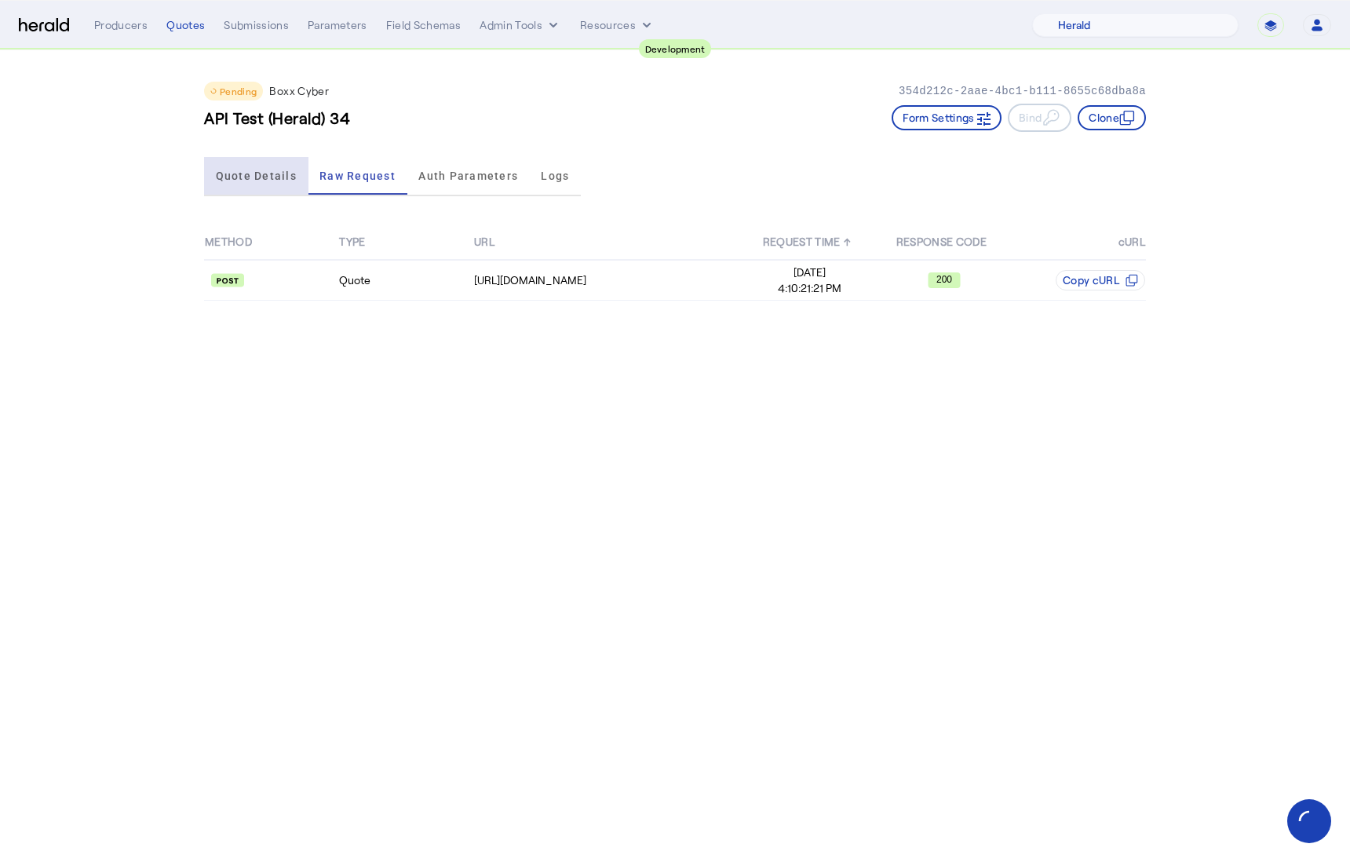
click at [267, 175] on span "Quote Details" at bounding box center [256, 175] width 81 height 11
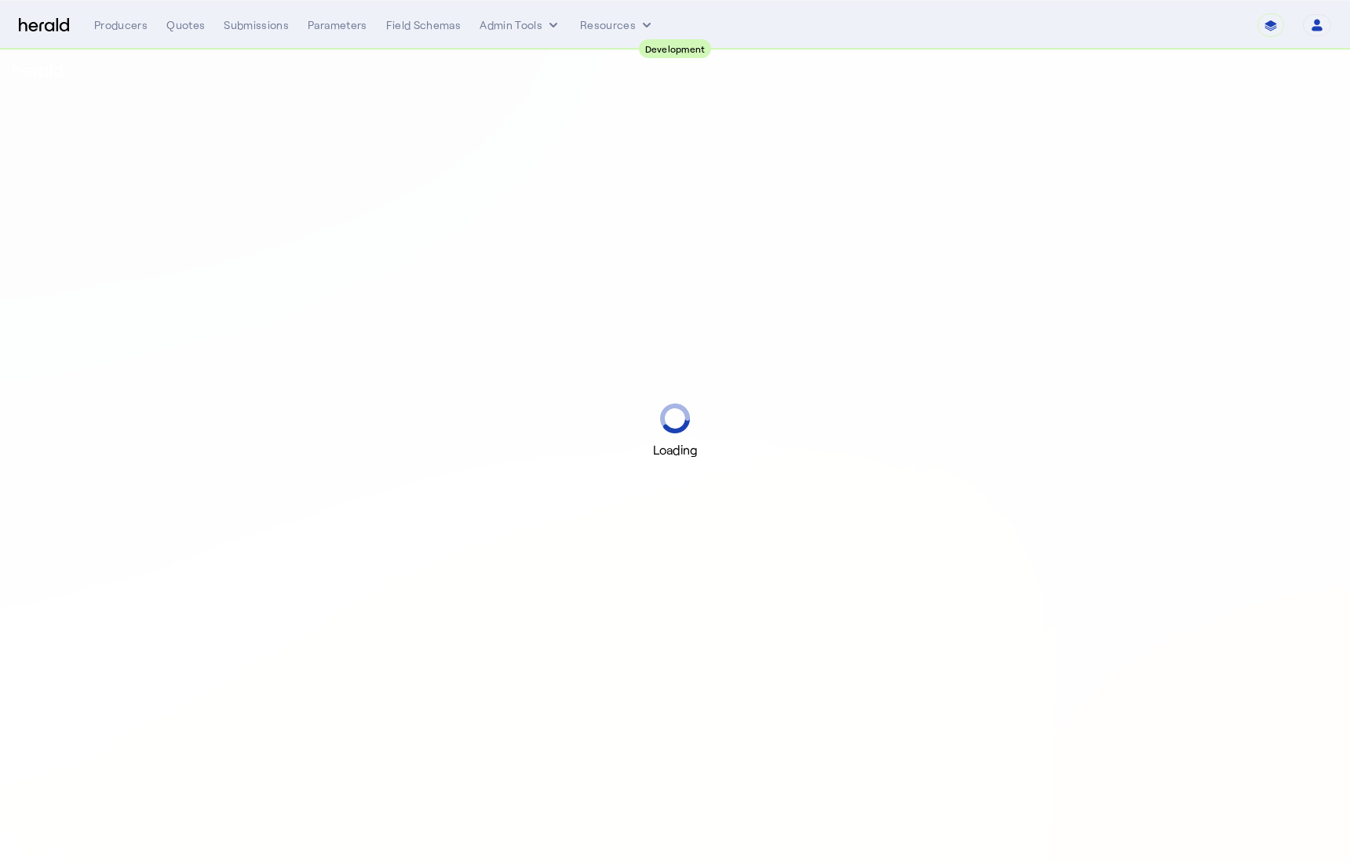
select select "pfm_2v8p_herald_api"
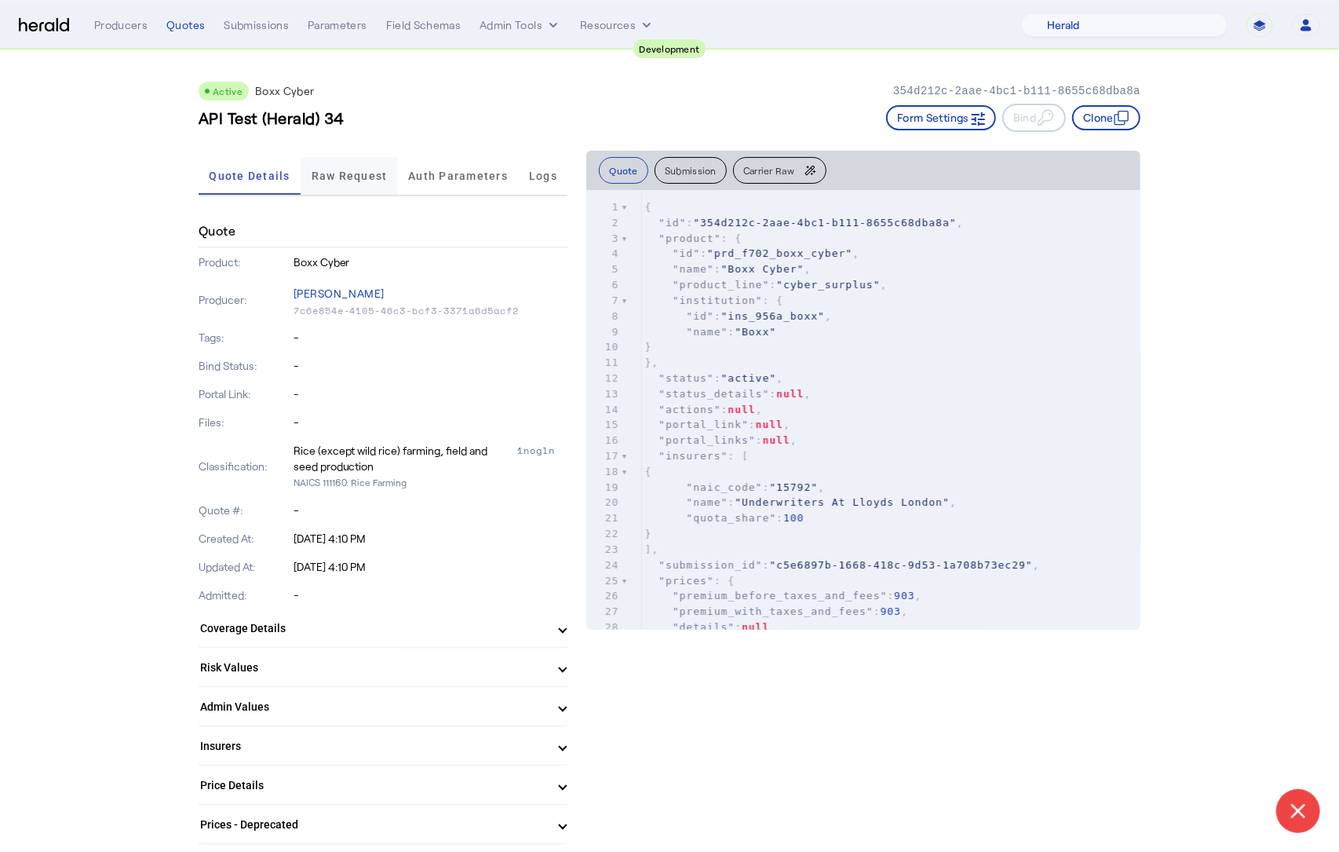
click at [345, 184] on span "Raw Request" at bounding box center [350, 176] width 76 height 38
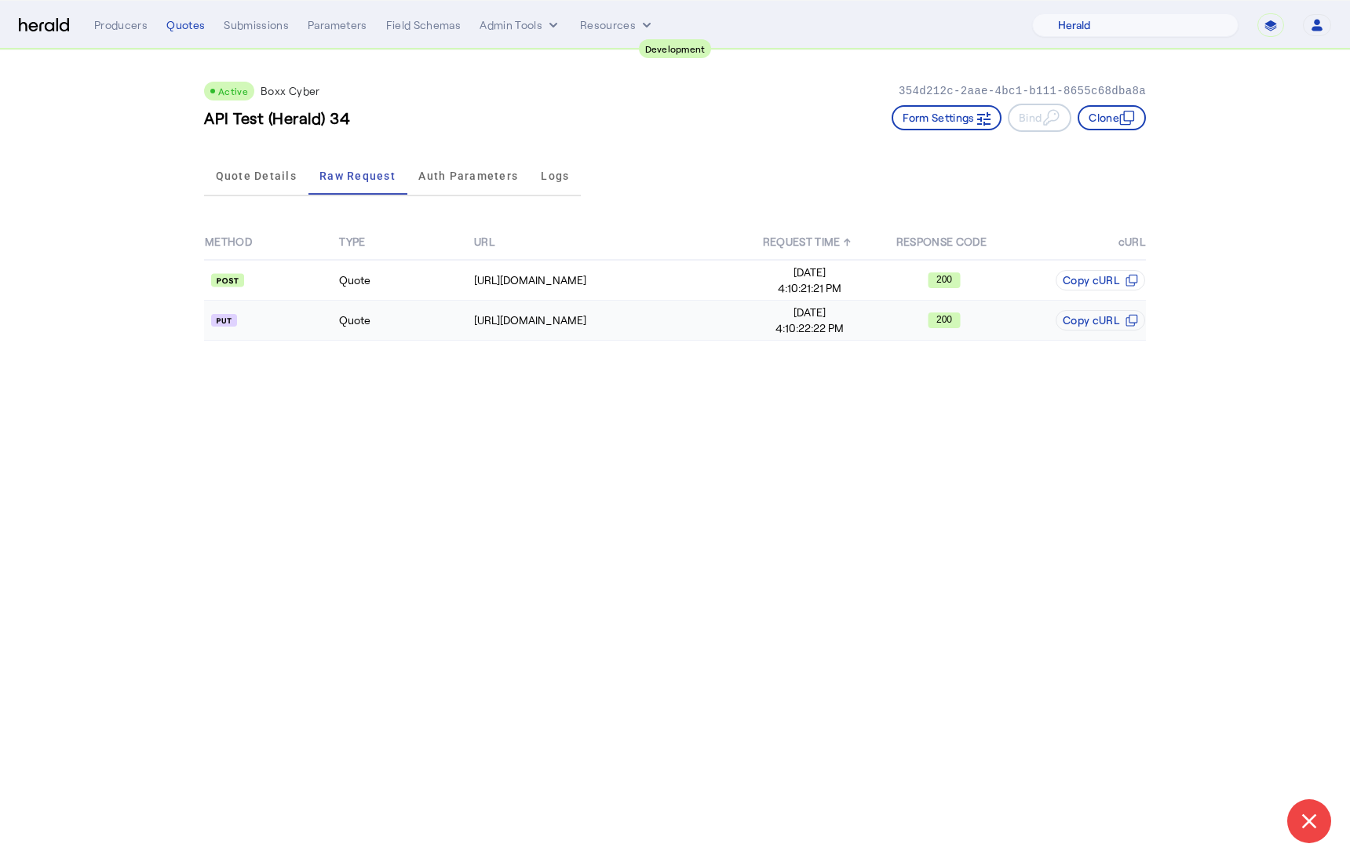
click at [407, 329] on td "Quote" at bounding box center [405, 321] width 134 height 40
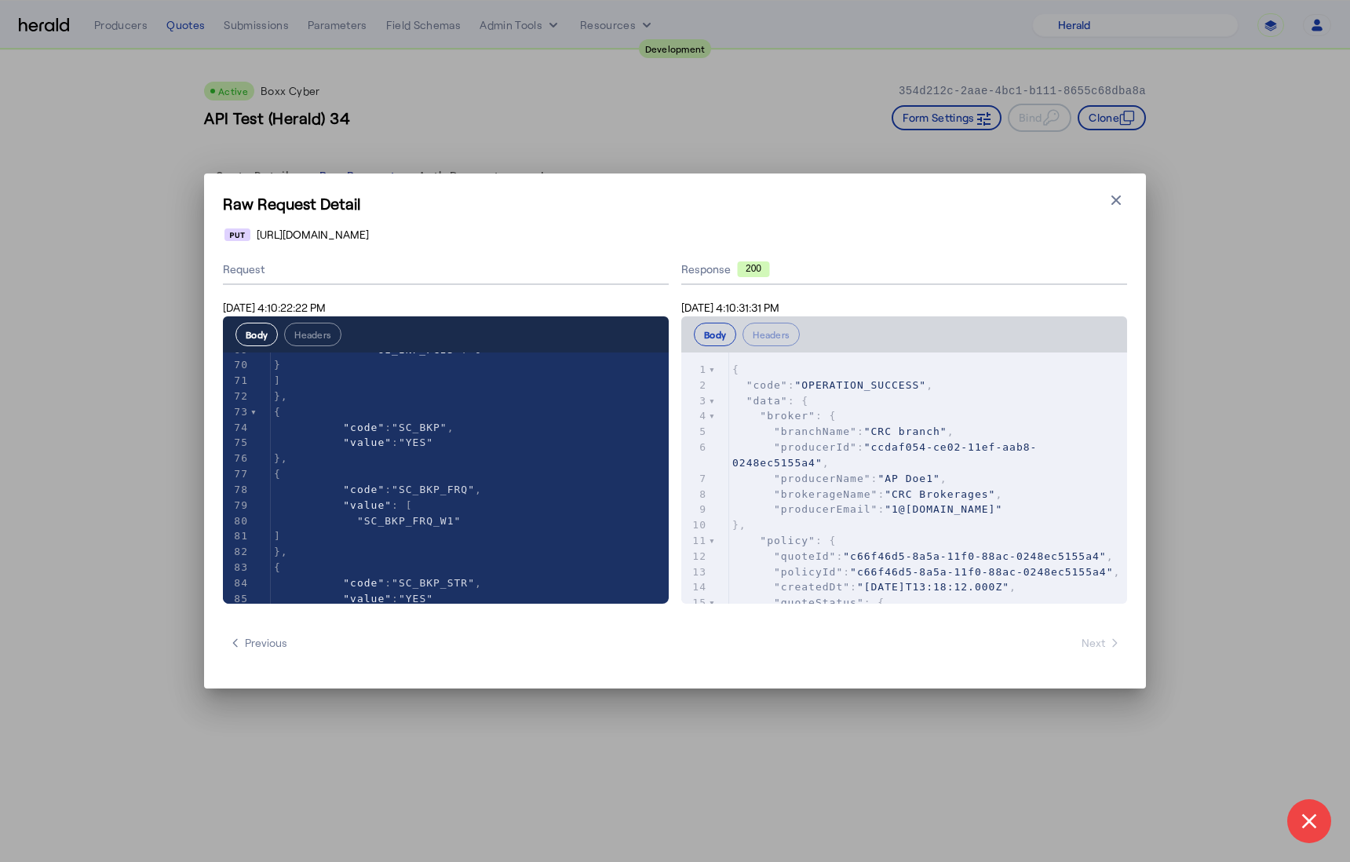
scroll to position [1131, 0]
drag, startPoint x: 1110, startPoint y: 203, endPoint x: 1088, endPoint y: 192, distance: 24.6
click at [1110, 203] on icon "button" at bounding box center [1117, 200] width 16 height 16
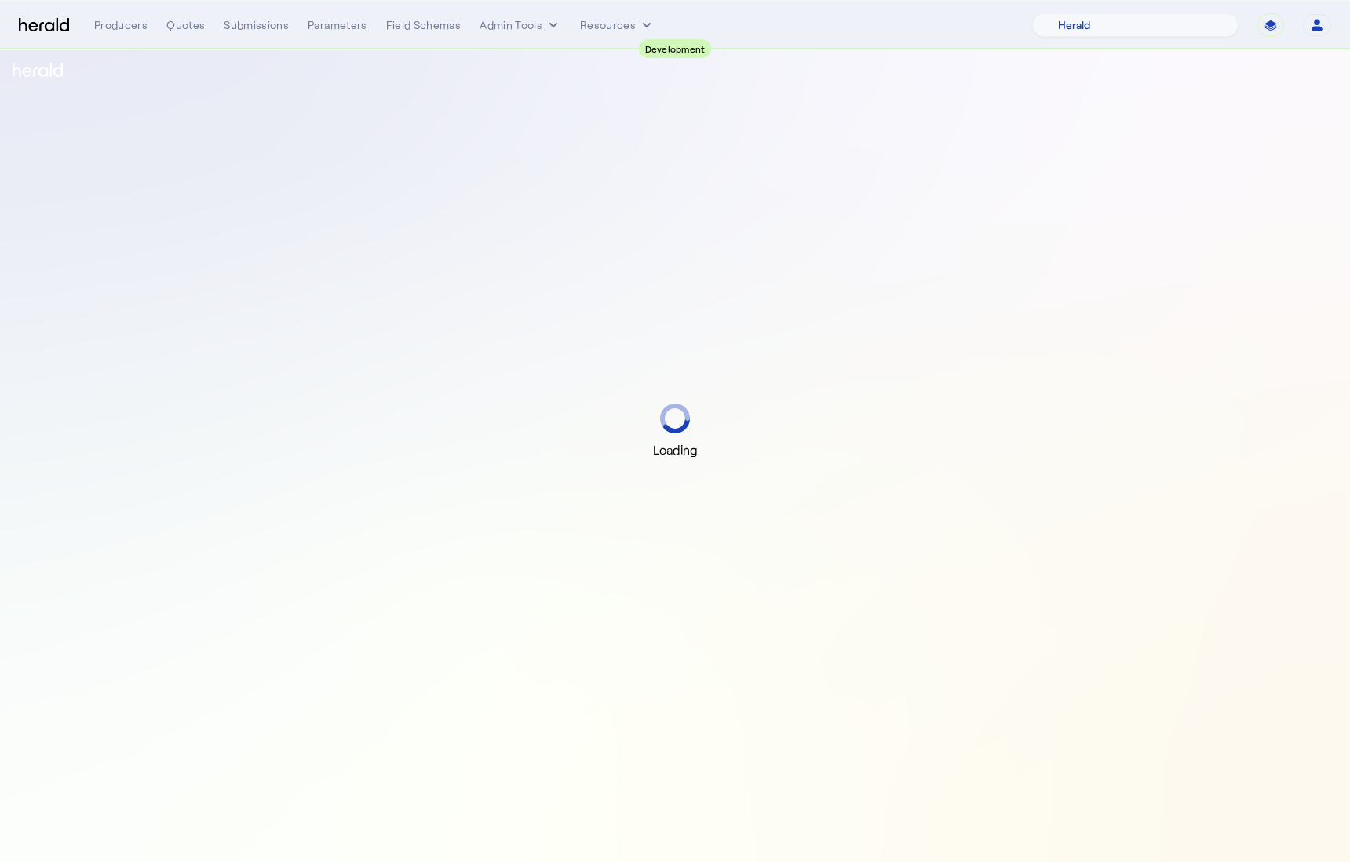
select select "pfm_2v8p_herald_api"
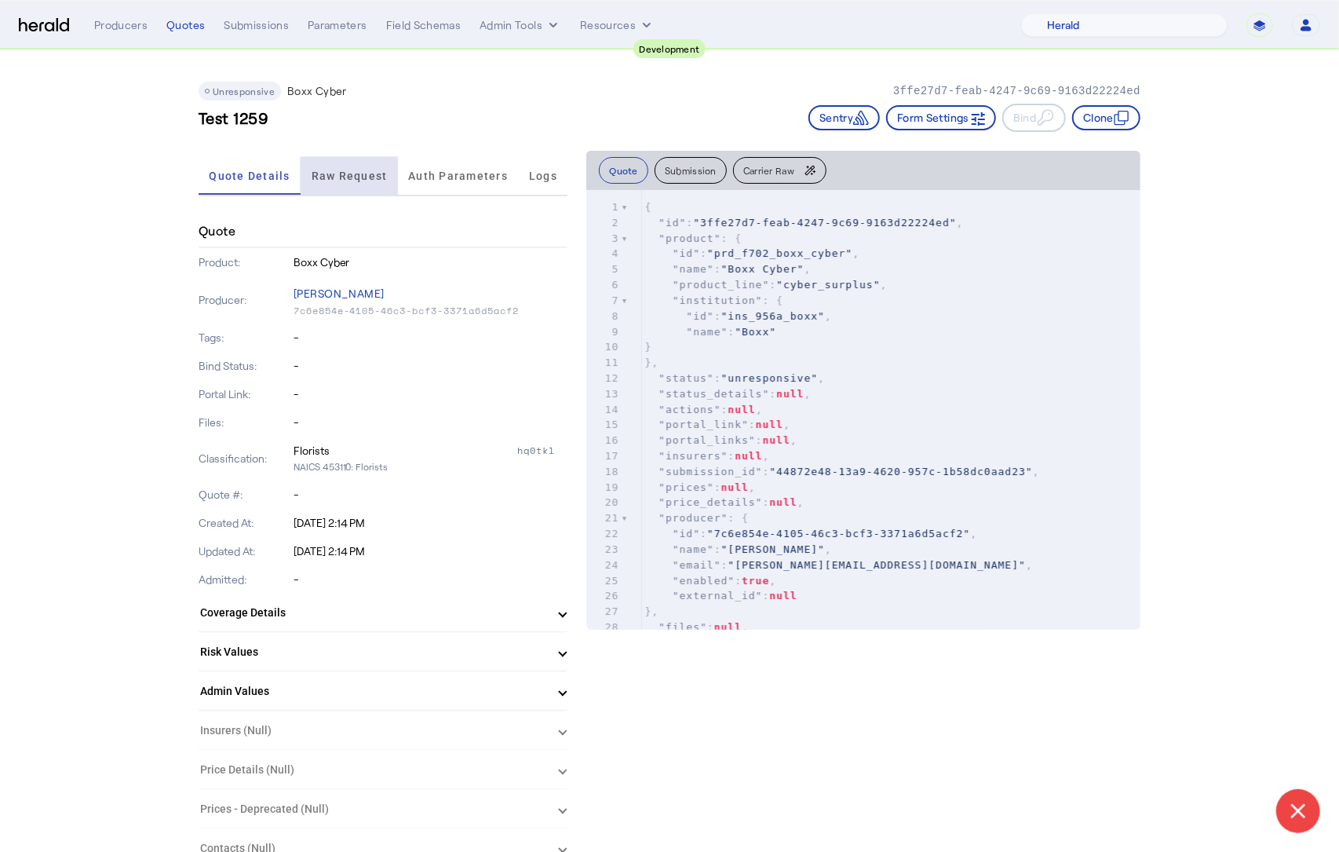
click at [361, 185] on span "Raw Request" at bounding box center [350, 176] width 76 height 38
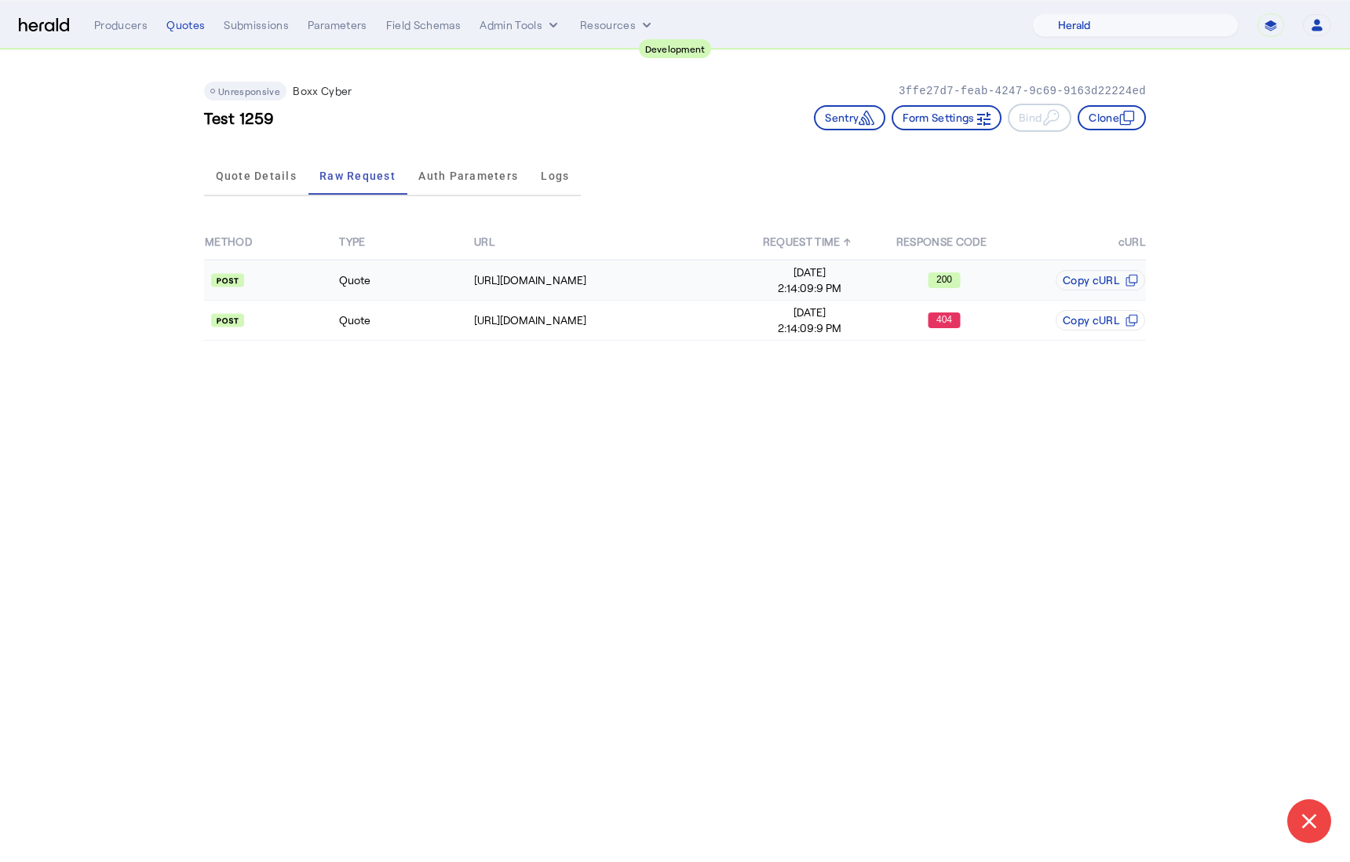
click at [428, 272] on td "Quote" at bounding box center [405, 280] width 134 height 41
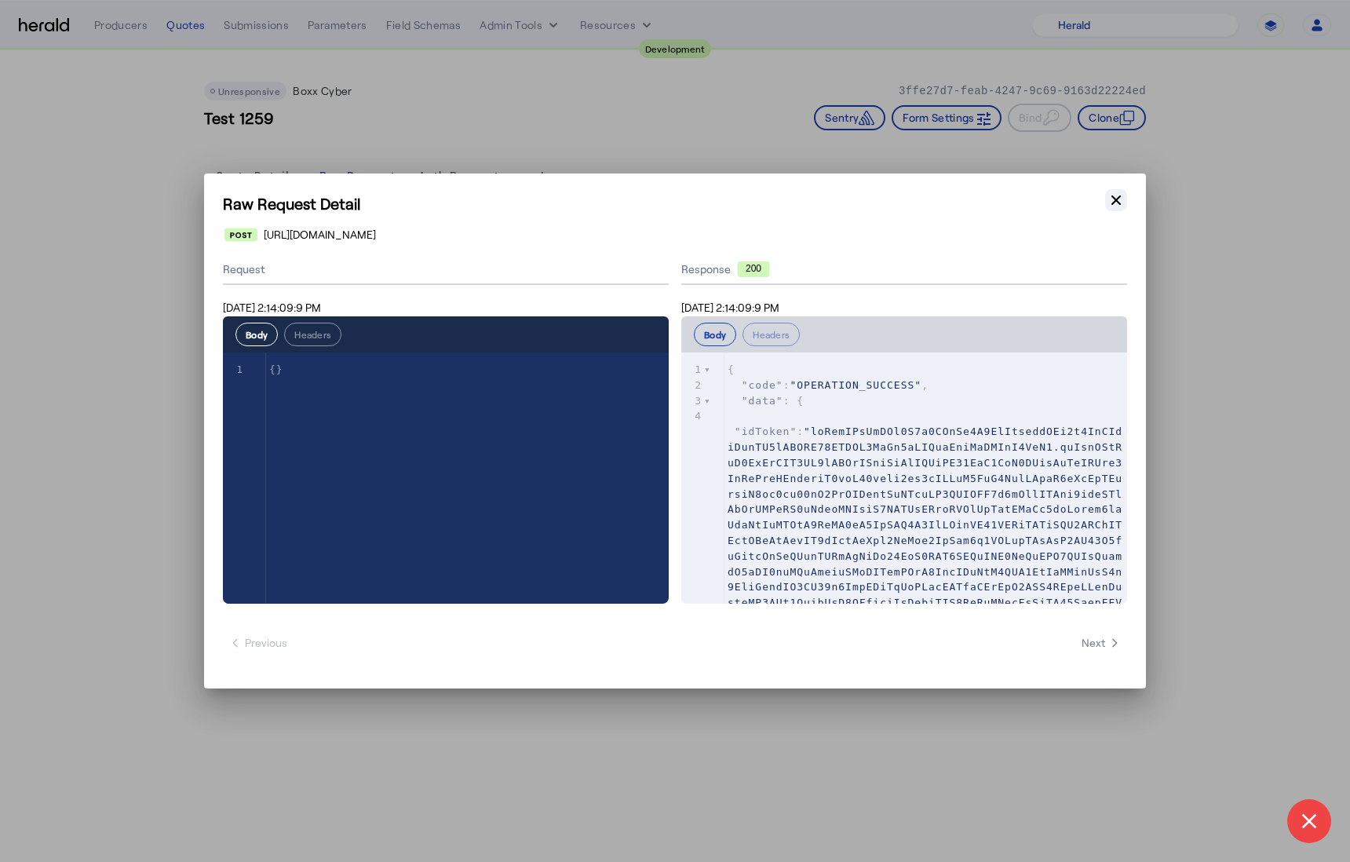
click at [1112, 206] on icon "button" at bounding box center [1117, 200] width 16 height 16
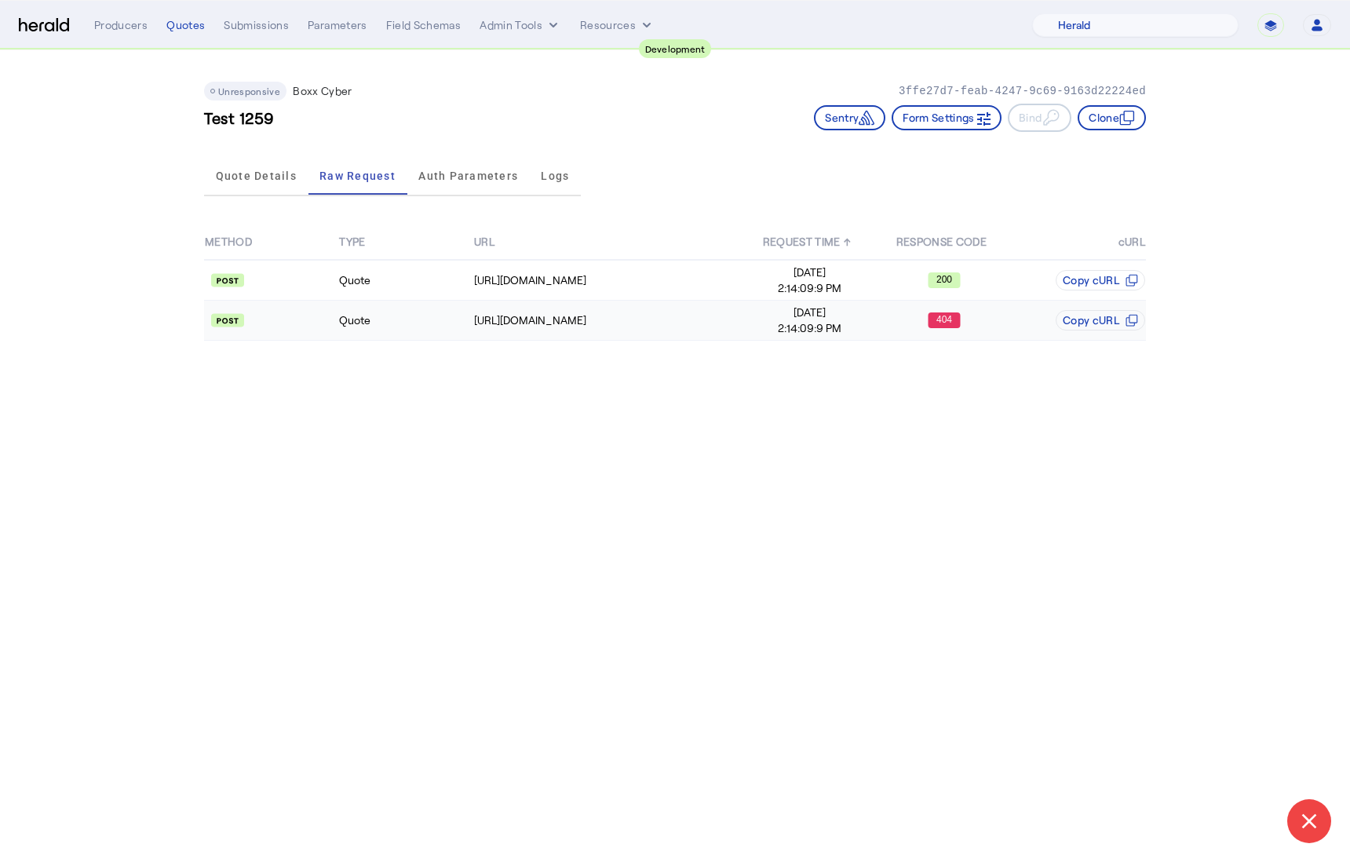
click at [389, 328] on td "Quote" at bounding box center [405, 321] width 134 height 40
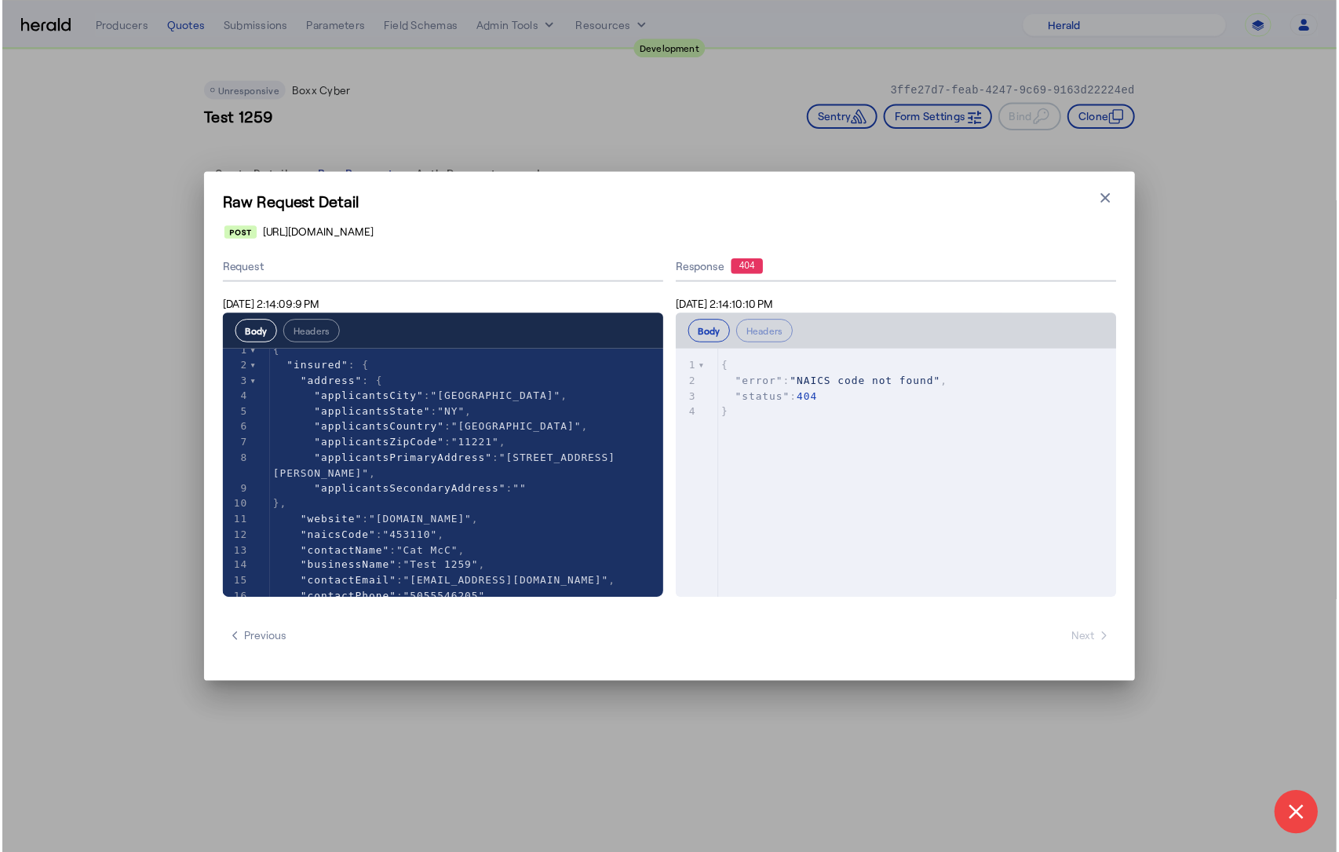
scroll to position [32, 0]
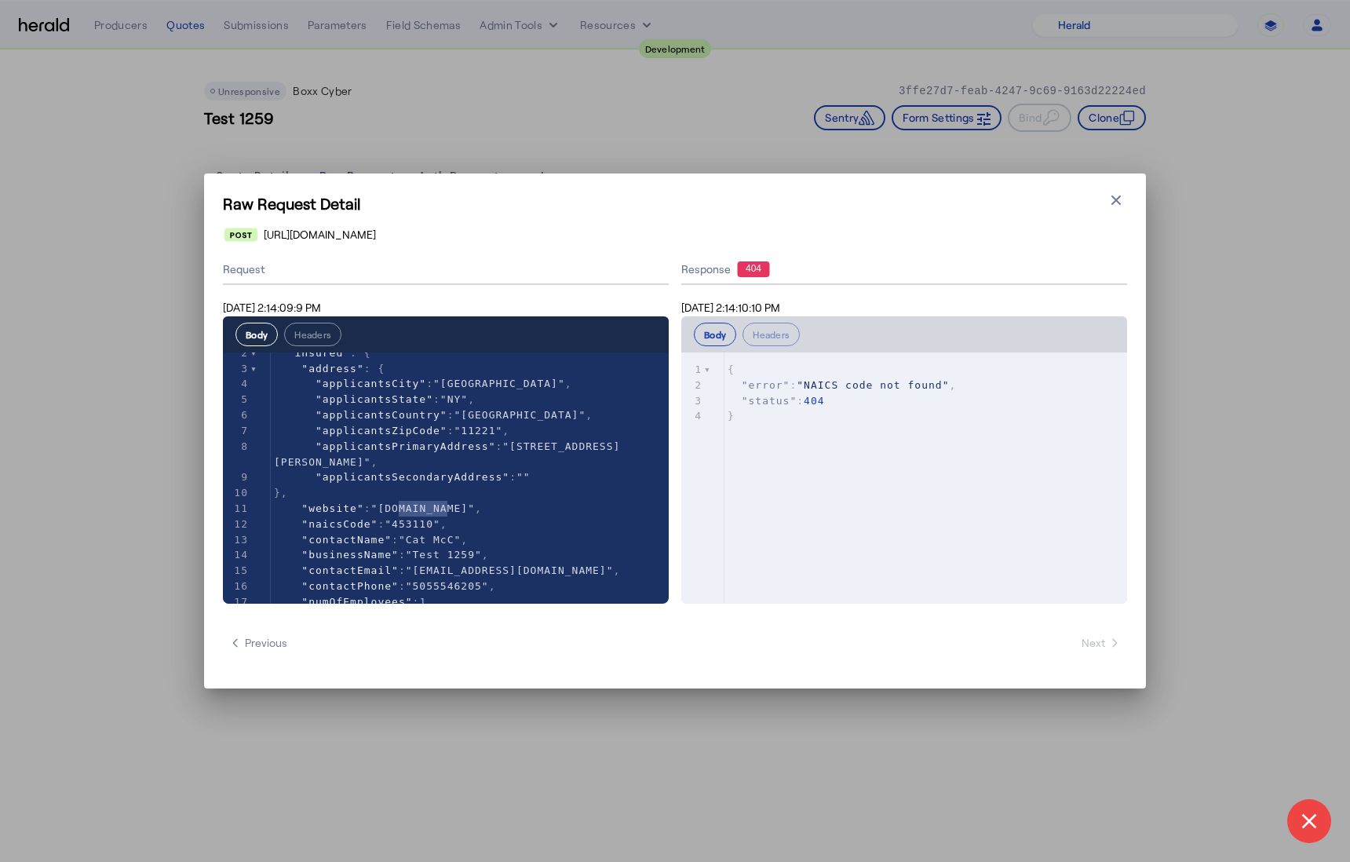
type textarea "******"
drag, startPoint x: 398, startPoint y: 508, endPoint x: 441, endPoint y: 507, distance: 43.2
drag, startPoint x: 1120, startPoint y: 194, endPoint x: 1102, endPoint y: 200, distance: 18.4
click at [1120, 195] on icon "button" at bounding box center [1117, 200] width 16 height 16
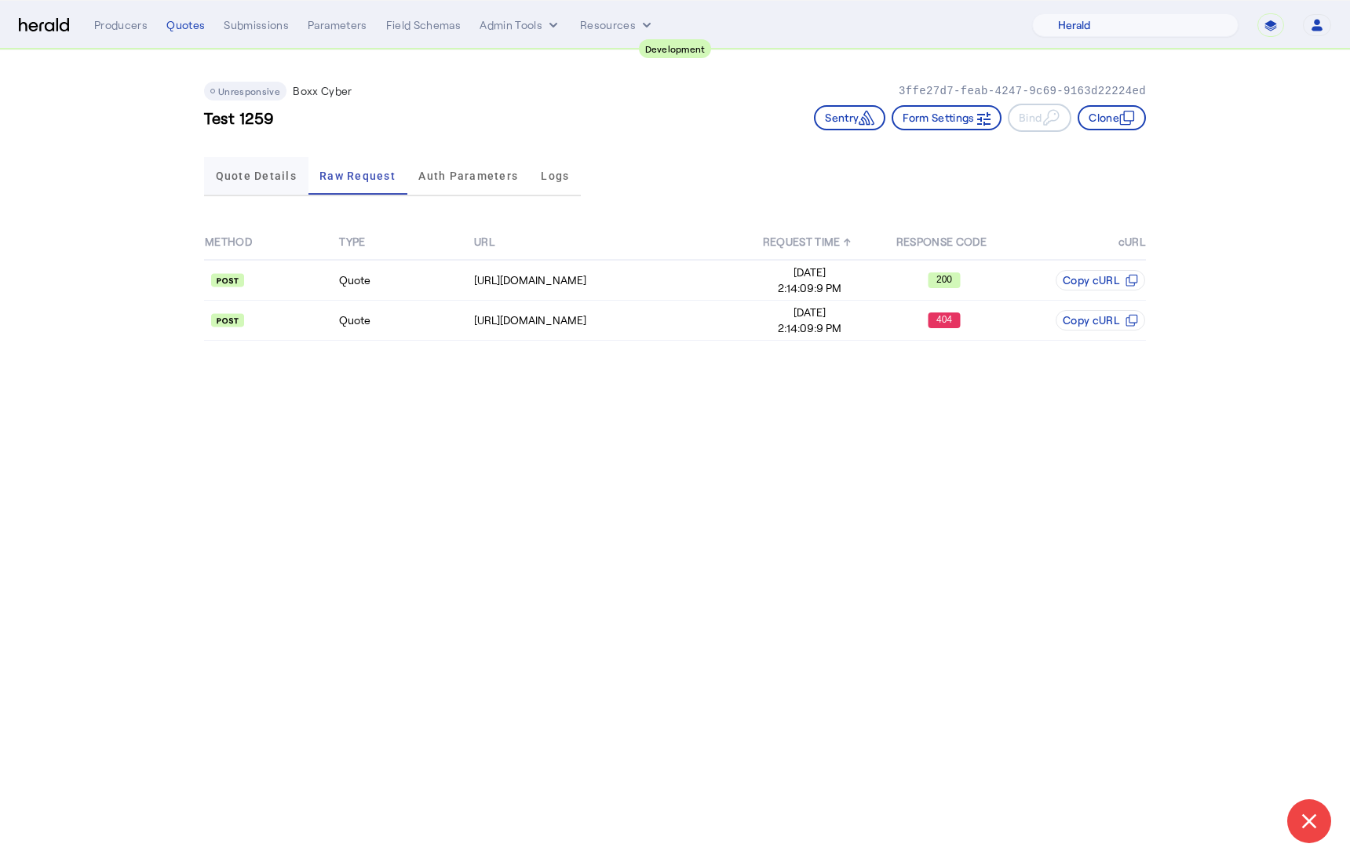
click at [268, 174] on span "Quote Details" at bounding box center [256, 175] width 81 height 11
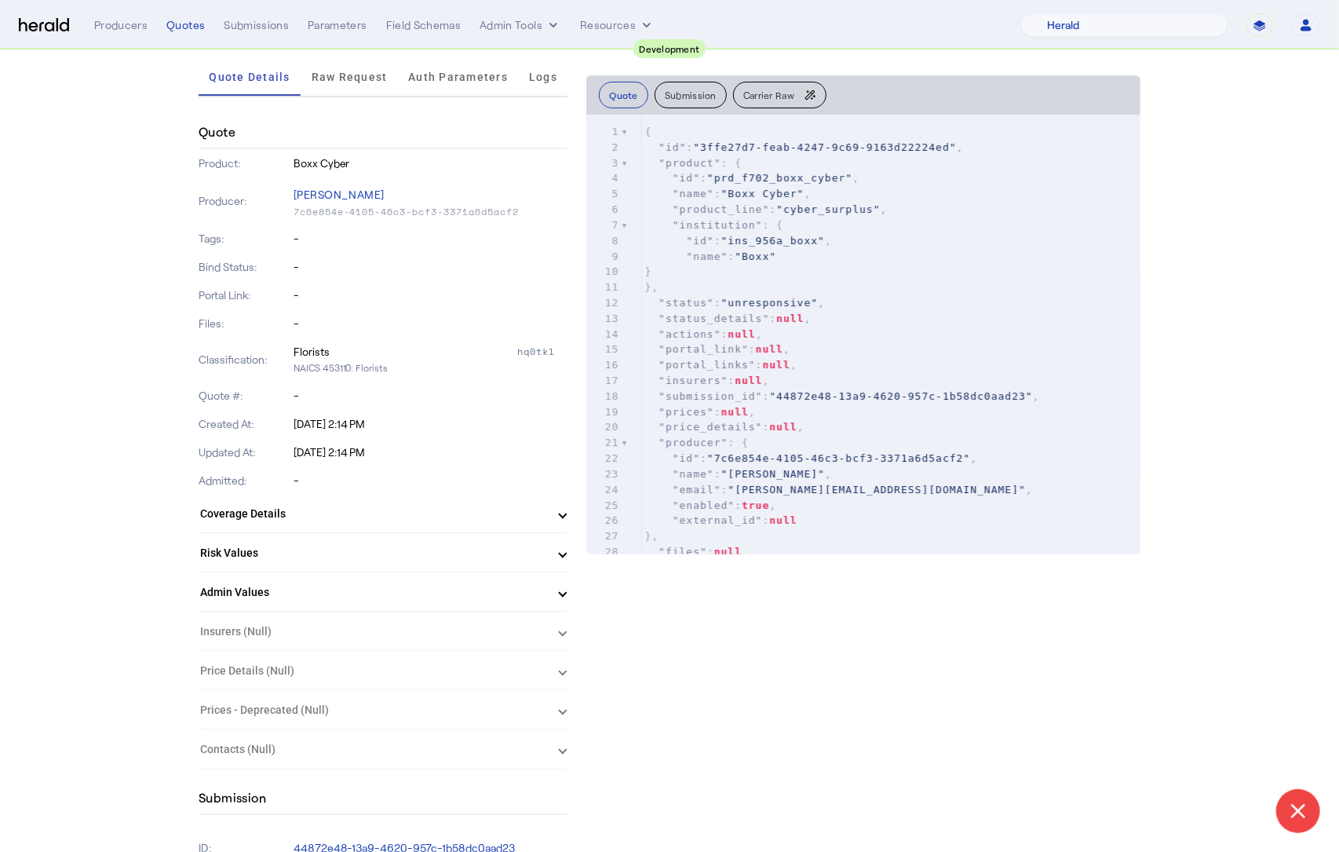
click at [396, 552] on mat-panel-title "Risk Values" at bounding box center [373, 553] width 347 height 16
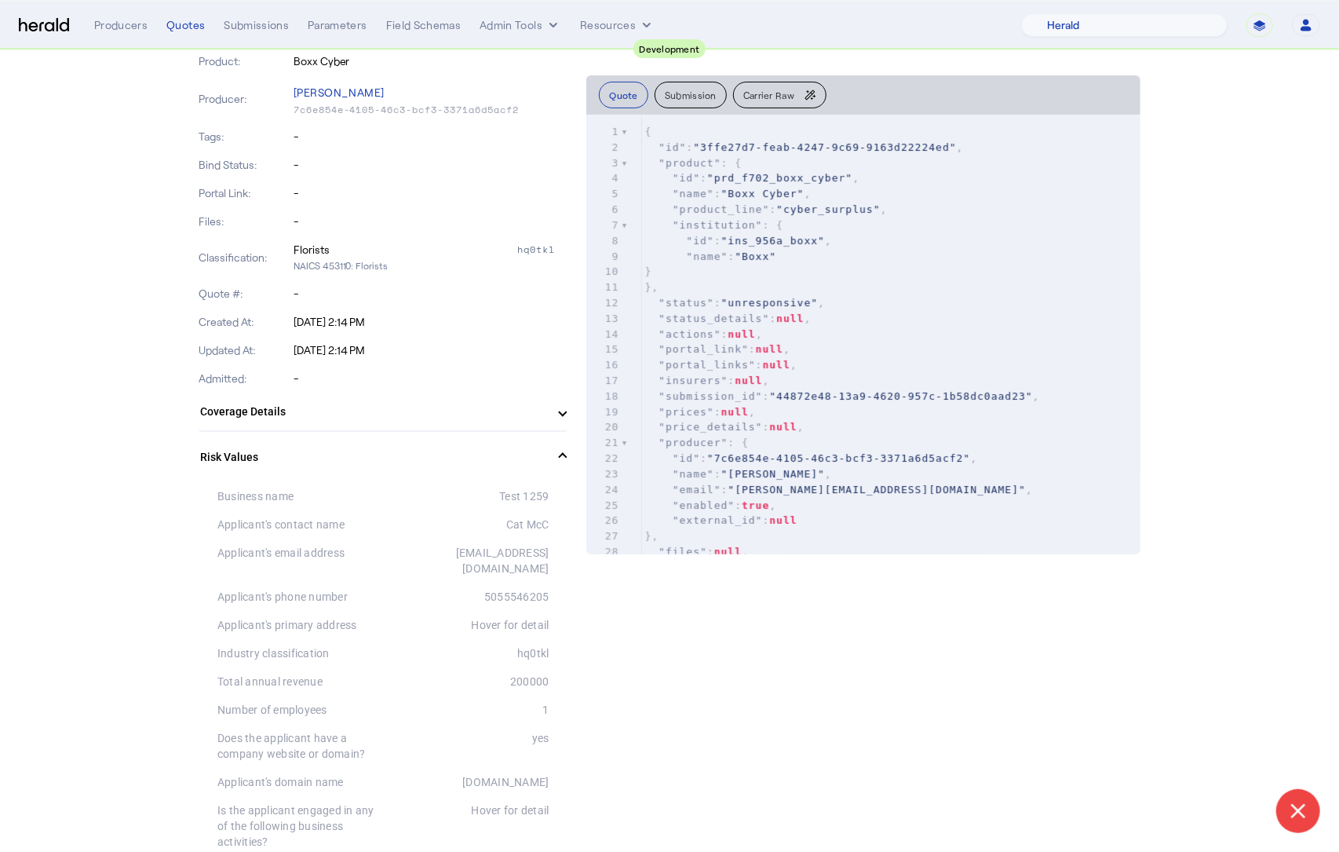
scroll to position [318, 0]
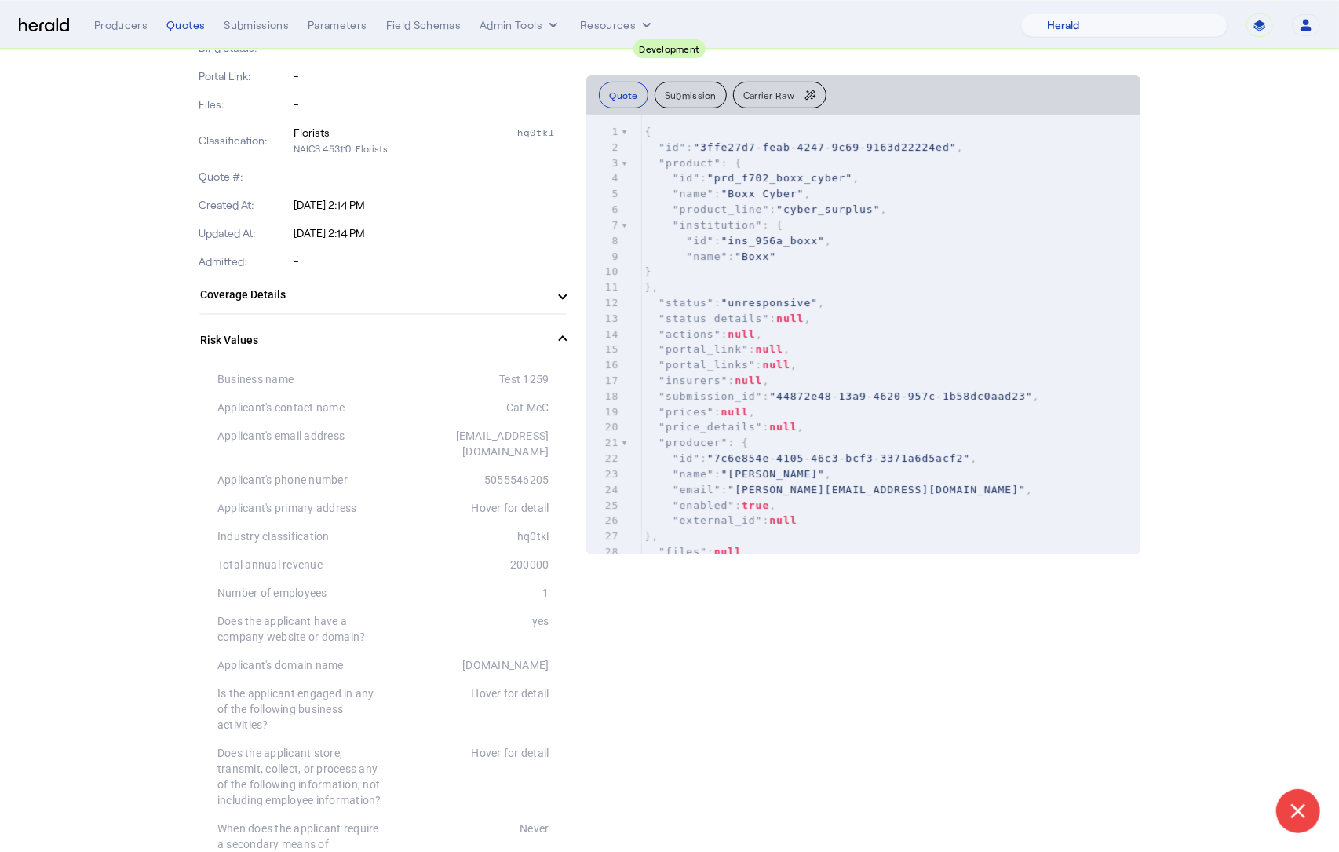
click at [882, 286] on pre "}," at bounding box center [890, 287] width 499 height 16
type input "*****"
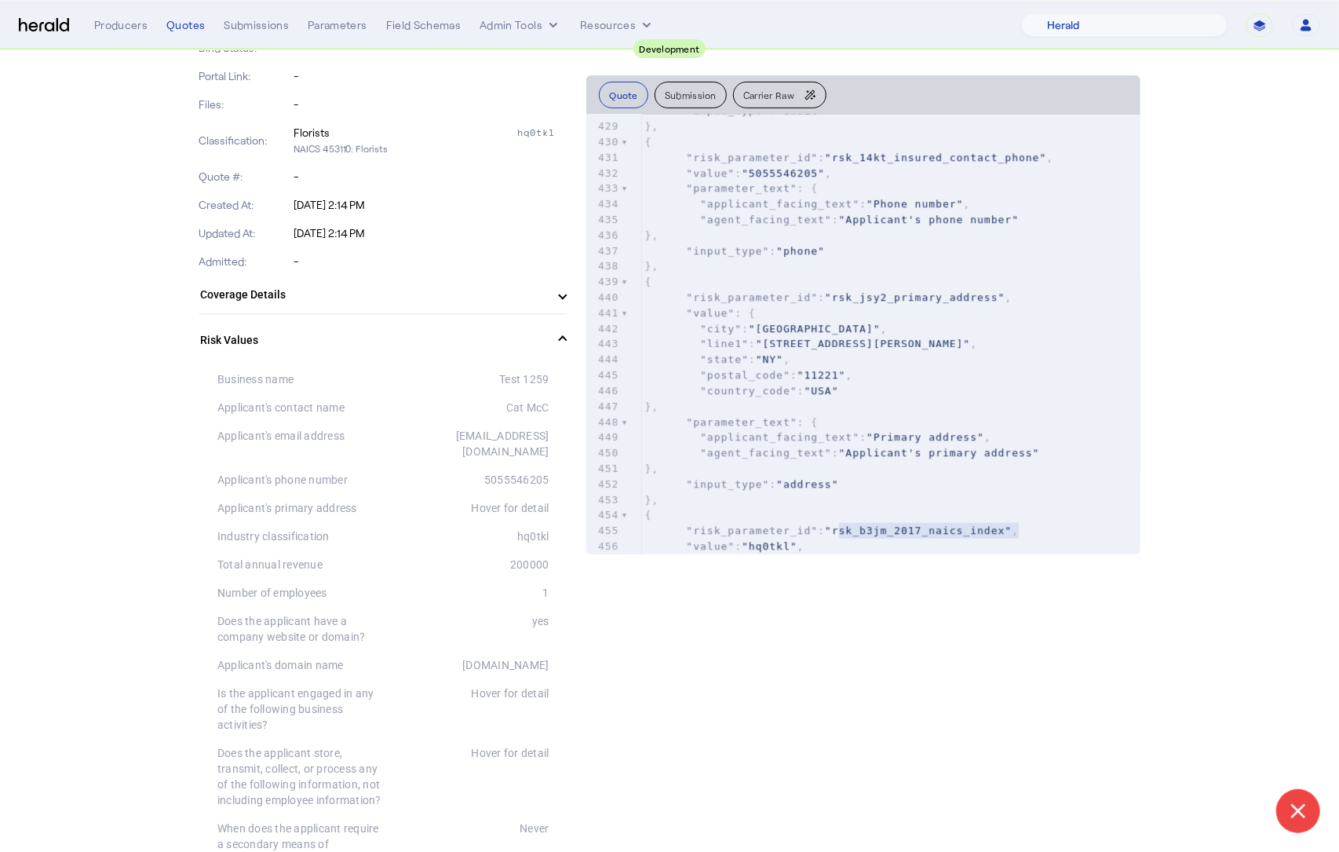
type textarea "**********"
drag, startPoint x: 842, startPoint y: 528, endPoint x: 1017, endPoint y: 531, distance: 175.9
click at [772, 86] on button "Carrier Raw" at bounding box center [779, 95] width 93 height 27
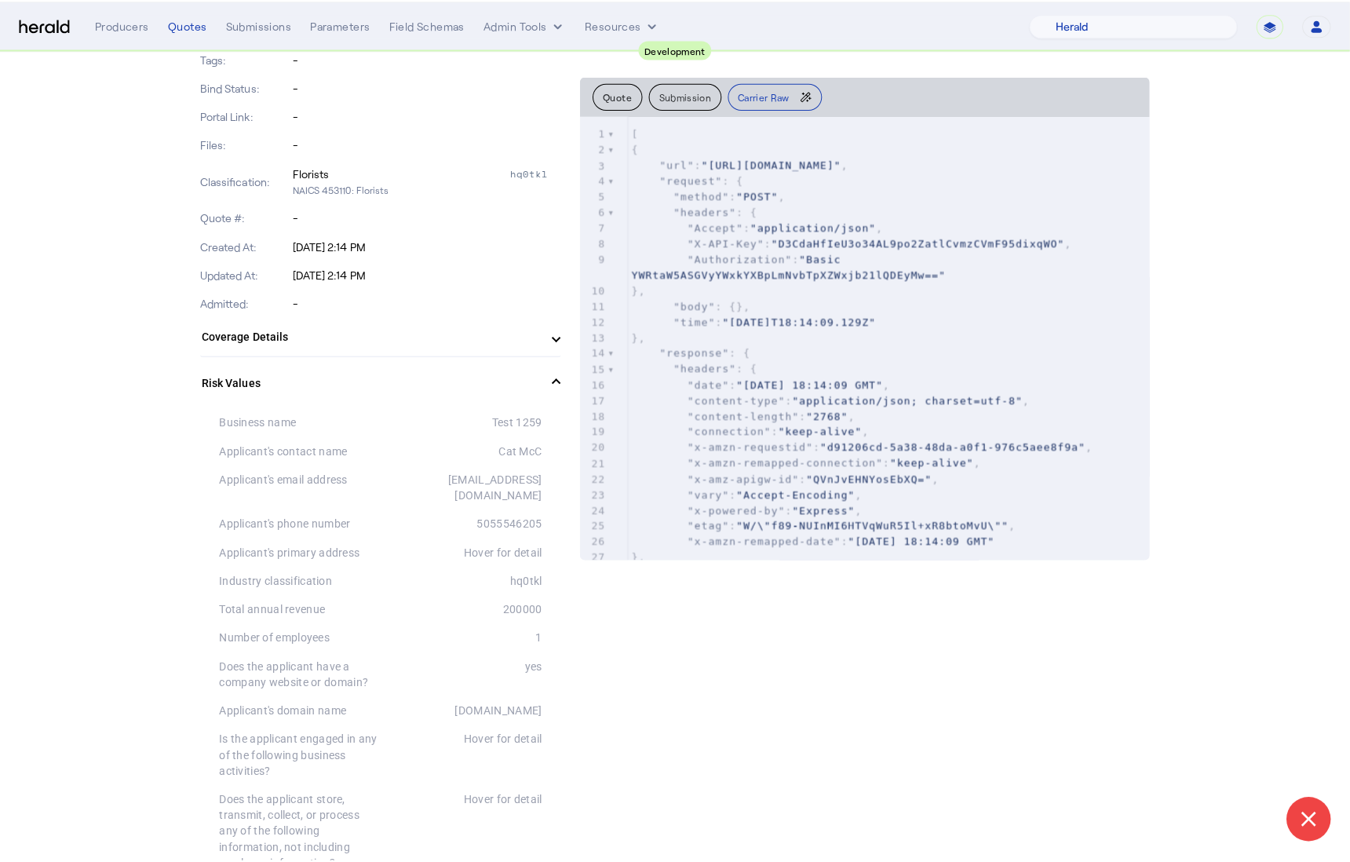
scroll to position [0, 0]
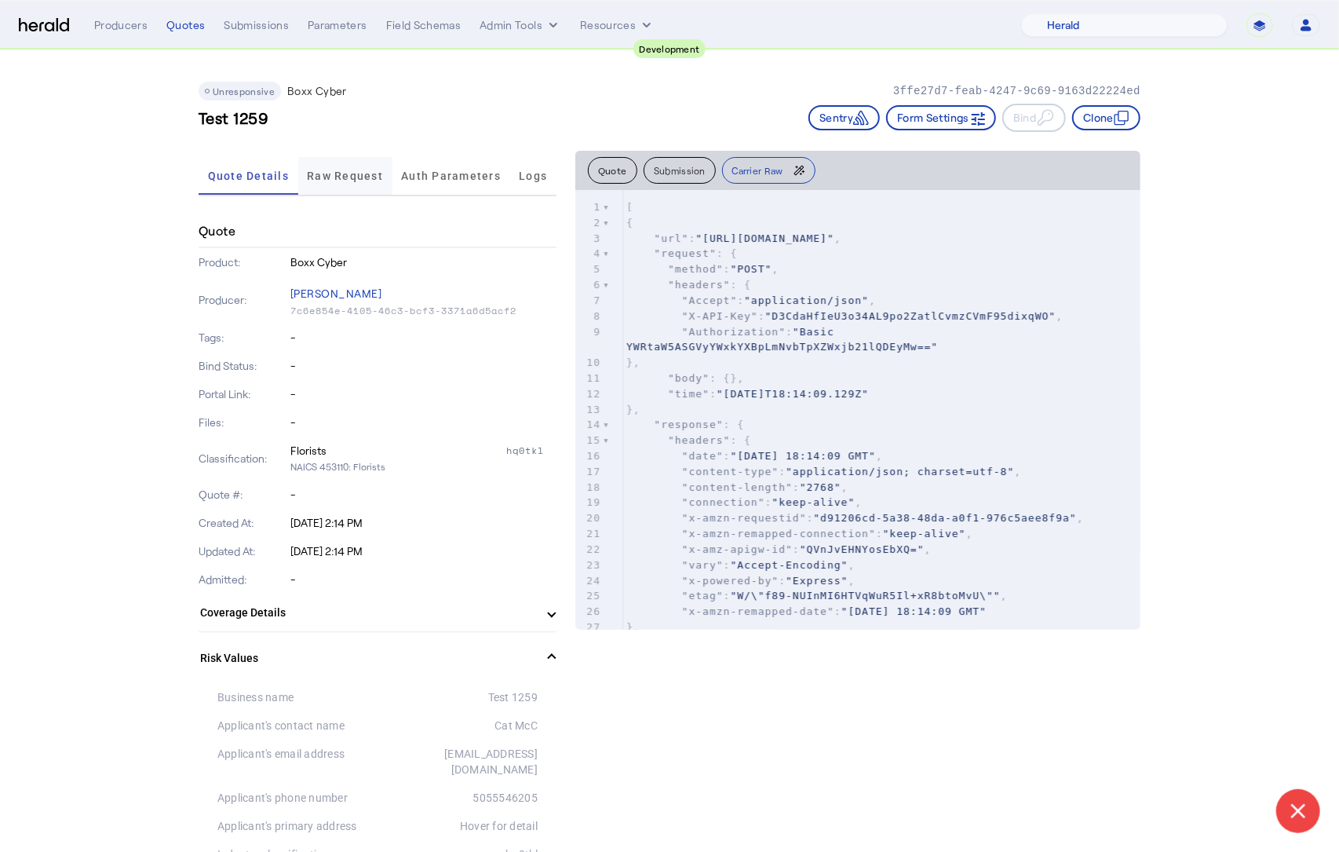
click at [333, 173] on span "Raw Request" at bounding box center [345, 175] width 76 height 11
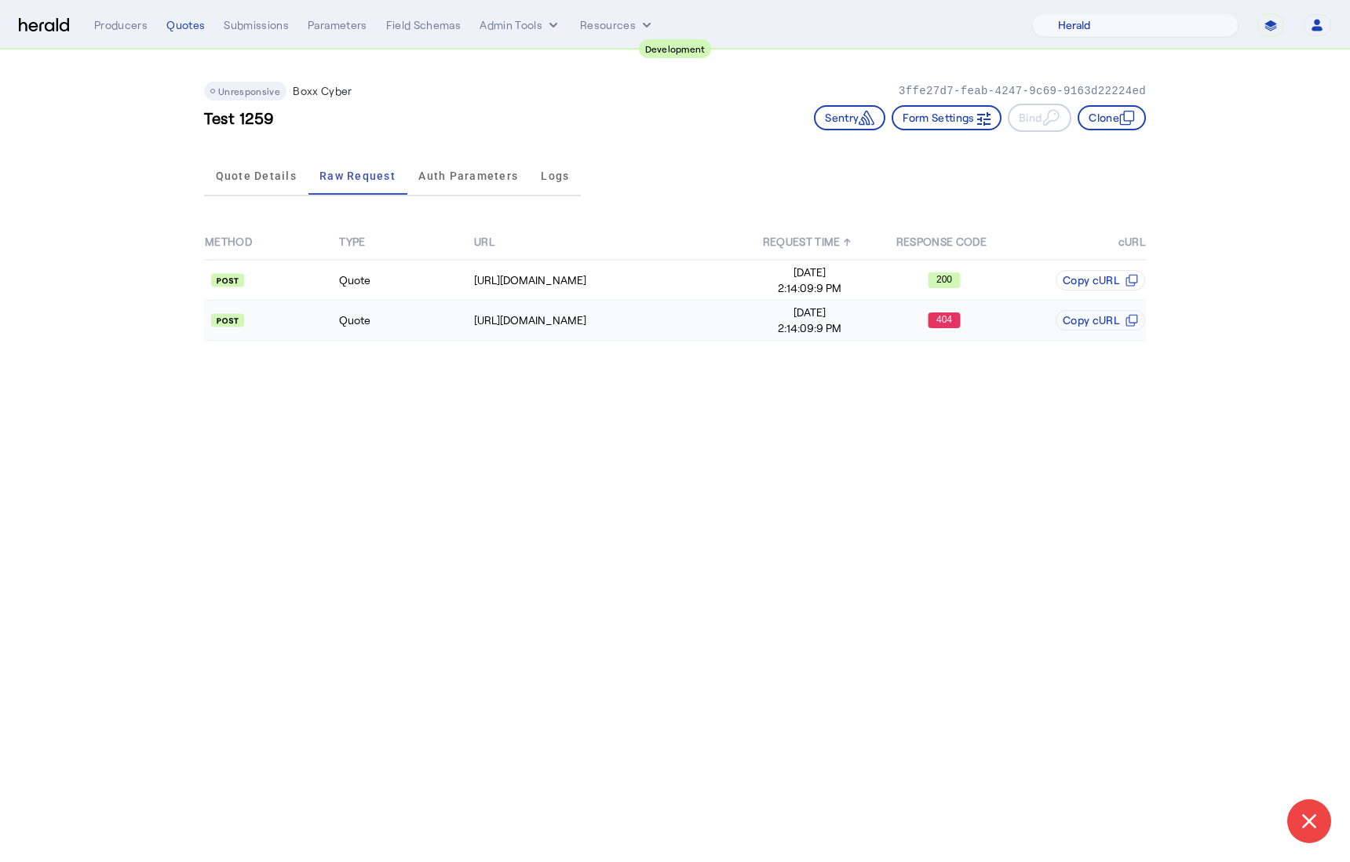
click at [431, 325] on td "Quote" at bounding box center [405, 321] width 134 height 40
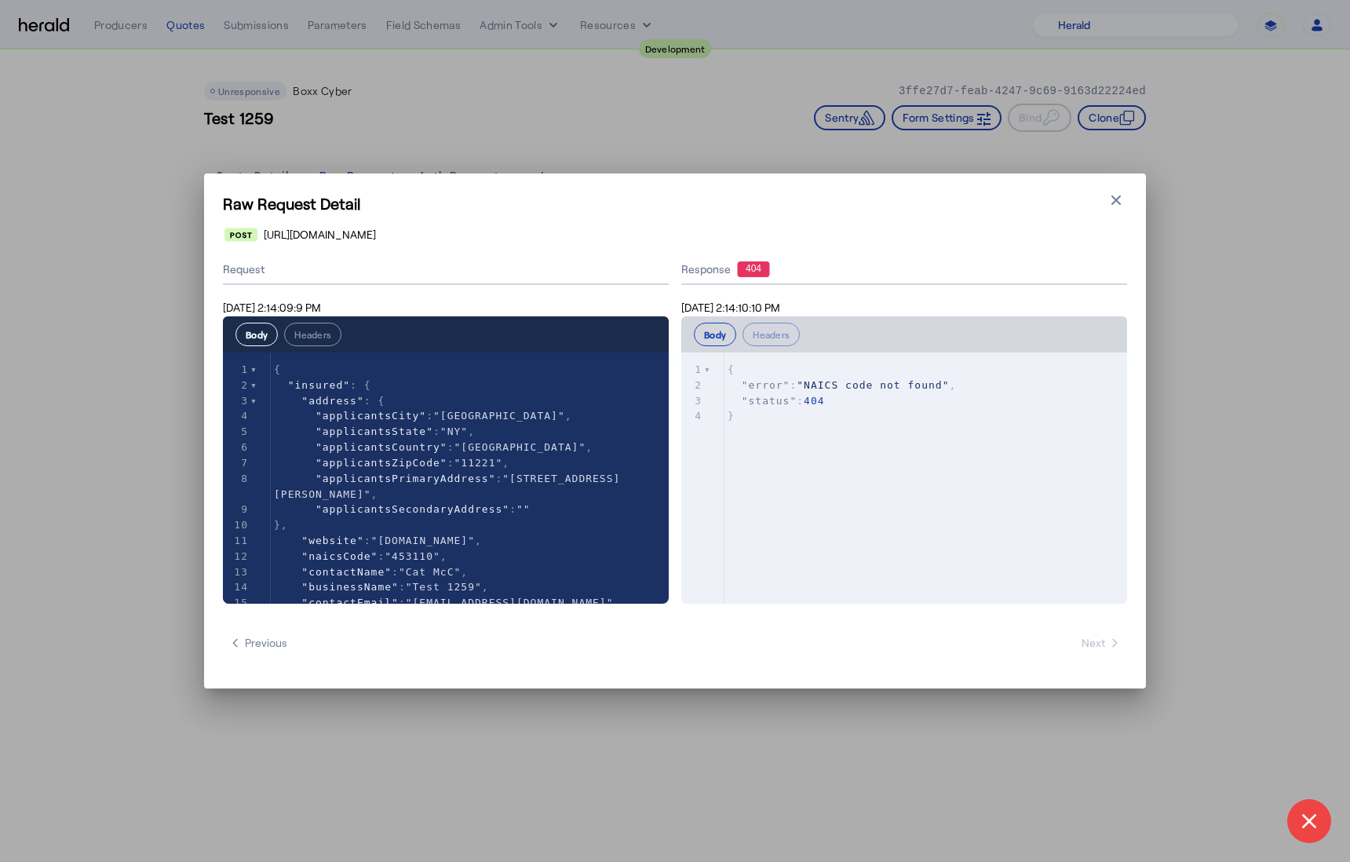
drag, startPoint x: 689, startPoint y: 239, endPoint x: 245, endPoint y: 234, distance: 444.4
click at [245, 234] on div "[URL][DOMAIN_NAME]" at bounding box center [676, 235] width 903 height 16
copy span "[URL][DOMAIN_NAME]"
